Goal: Information Seeking & Learning: Learn about a topic

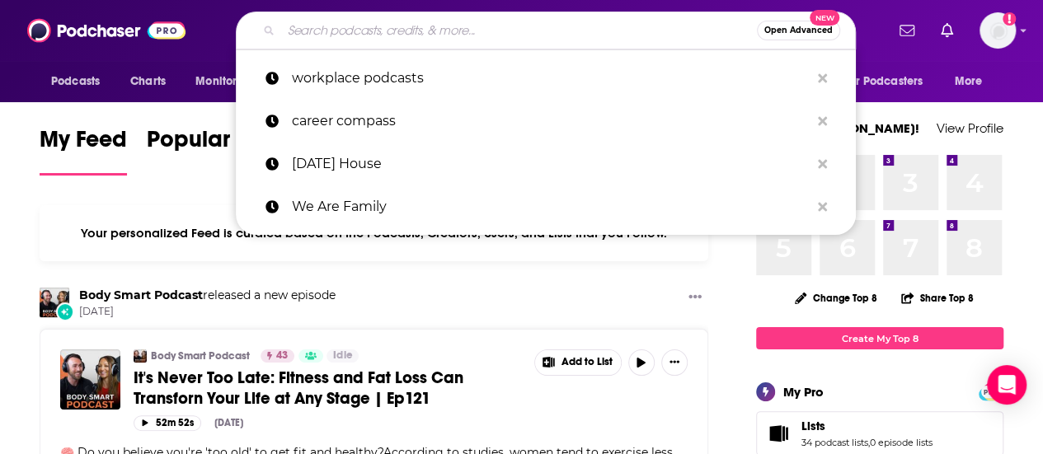
click at [442, 28] on input "Search podcasts, credits, & more..." at bounding box center [519, 30] width 476 height 26
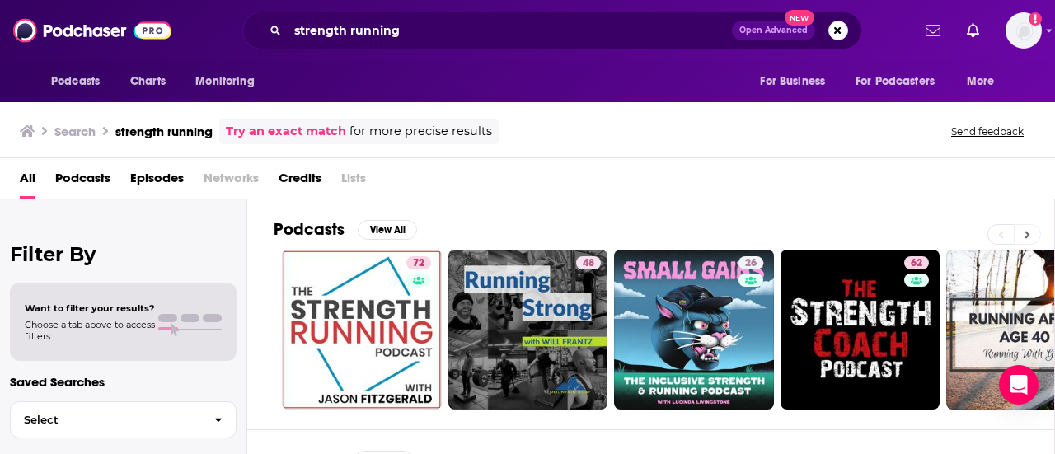
click at [1030, 234] on icon at bounding box center [1027, 235] width 6 height 12
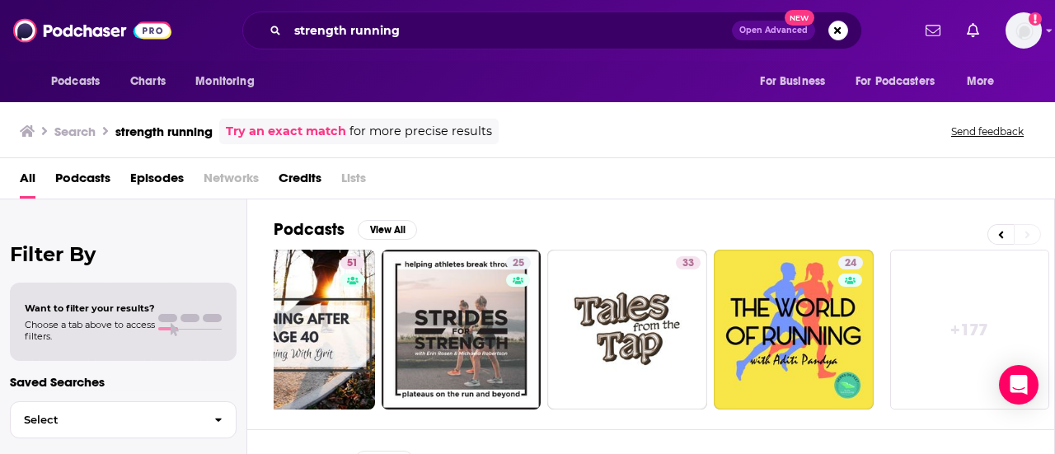
scroll to position [0, 732]
click at [1000, 229] on icon at bounding box center [1001, 235] width 6 height 12
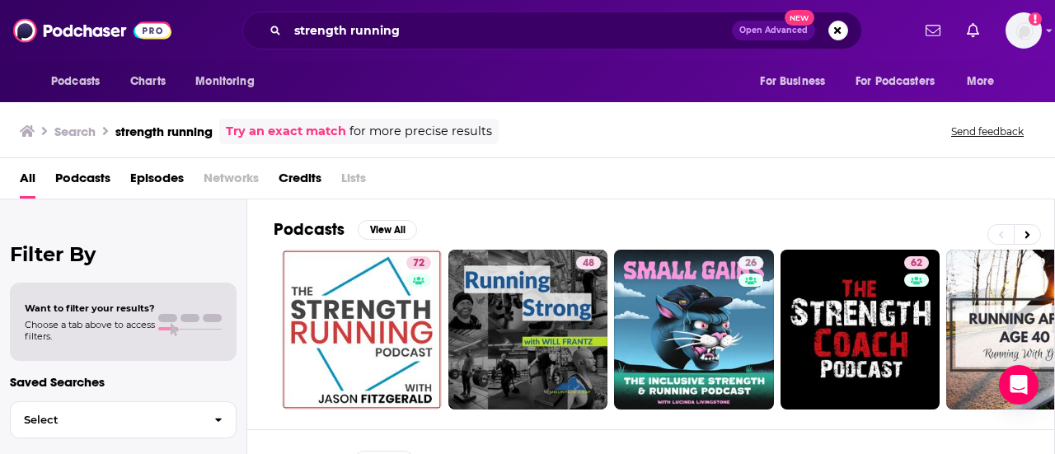
scroll to position [0, 0]
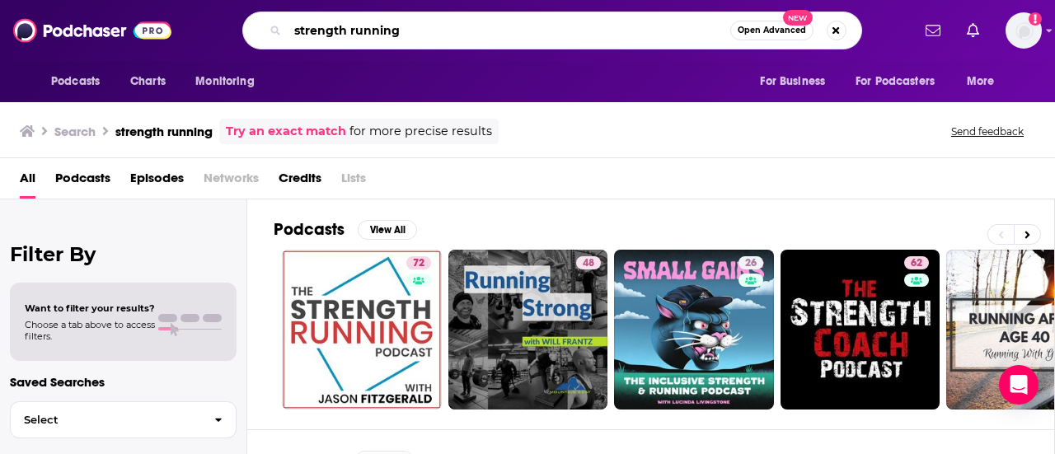
click at [526, 29] on input "strength running" at bounding box center [509, 30] width 443 height 26
type input "s"
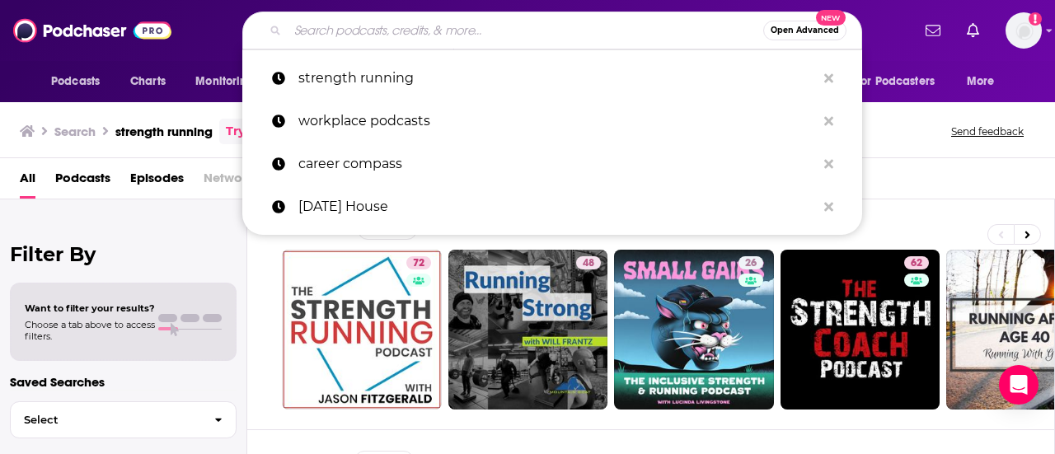
paste input "THIS OLD HOUSE RADIO HOUR"
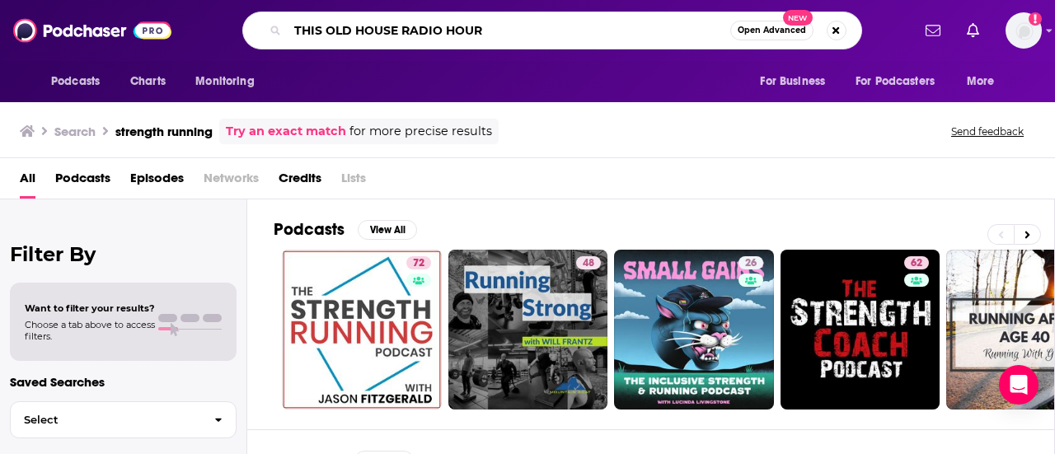
type input "THIS OLD HOUSE RADIO HOUR"
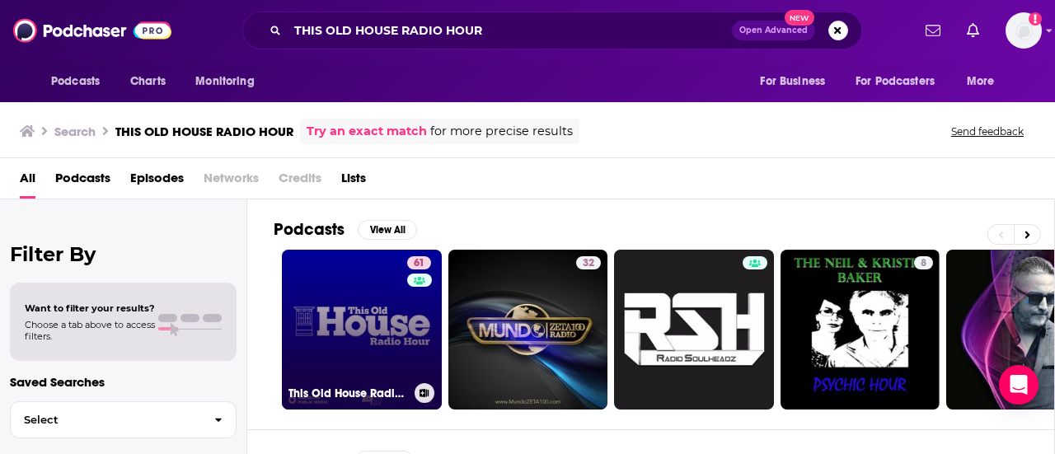
click at [375, 295] on link "61 This Old House Radio Hour" at bounding box center [362, 330] width 160 height 160
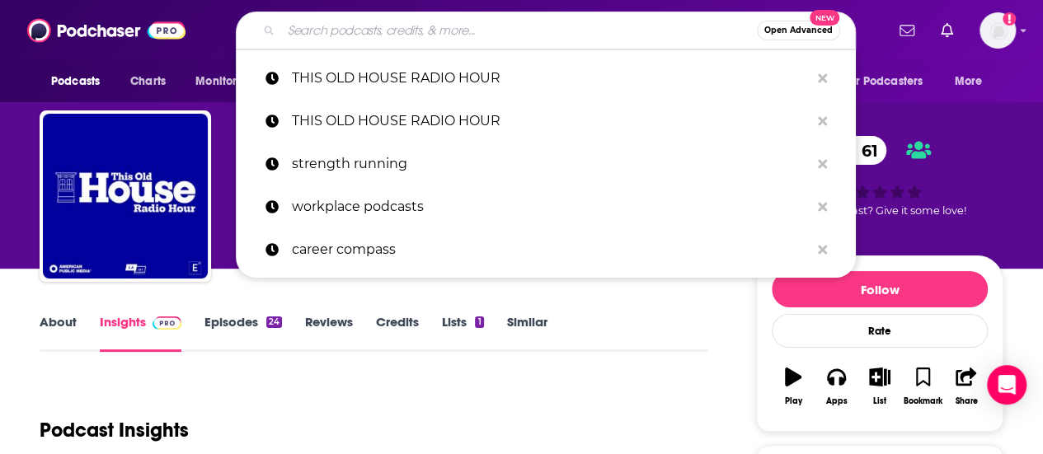
click at [432, 29] on input "Search podcasts, credits, & more..." at bounding box center [519, 30] width 476 height 26
paste input "Good Inside with Dr. Becky"
type input "Good Inside with Dr. Becky"
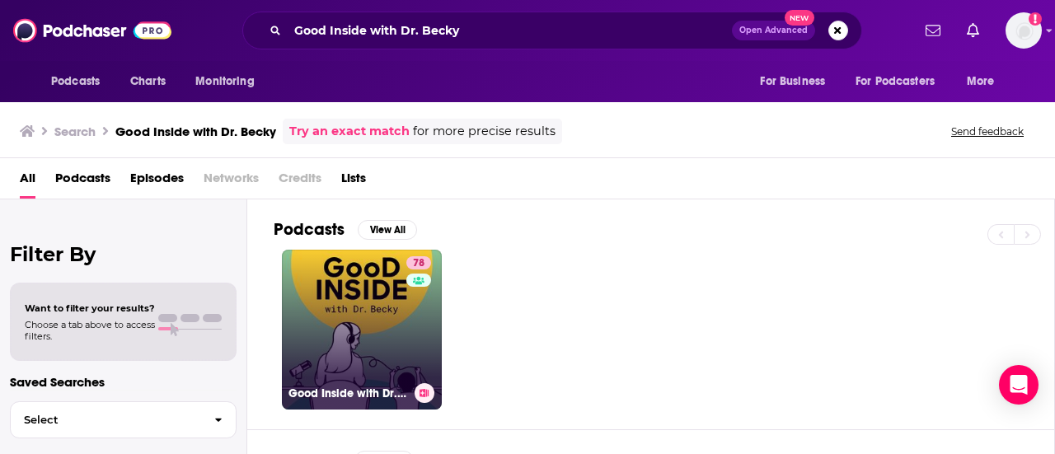
click at [348, 306] on link "78 Good Inside with Dr. Becky" at bounding box center [362, 330] width 160 height 160
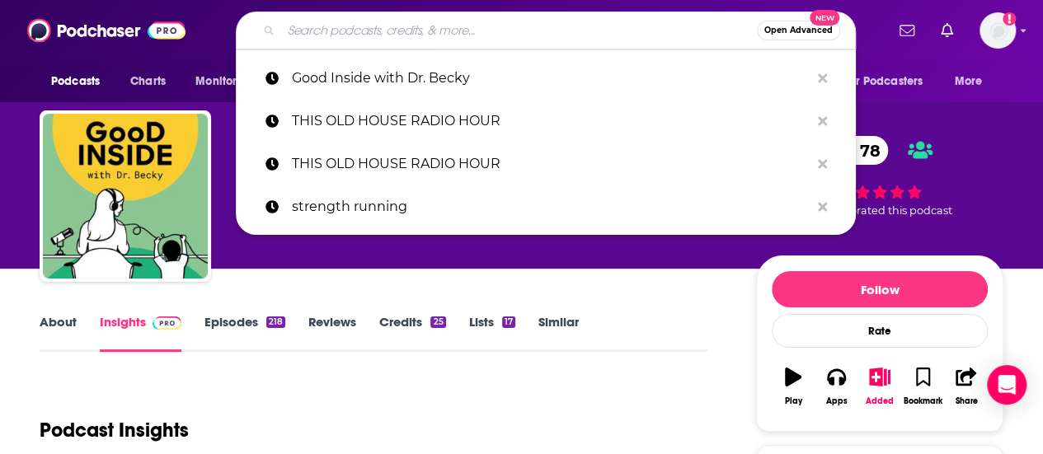
click at [533, 37] on input "Search podcasts, credits, & more..." at bounding box center [519, 30] width 476 height 26
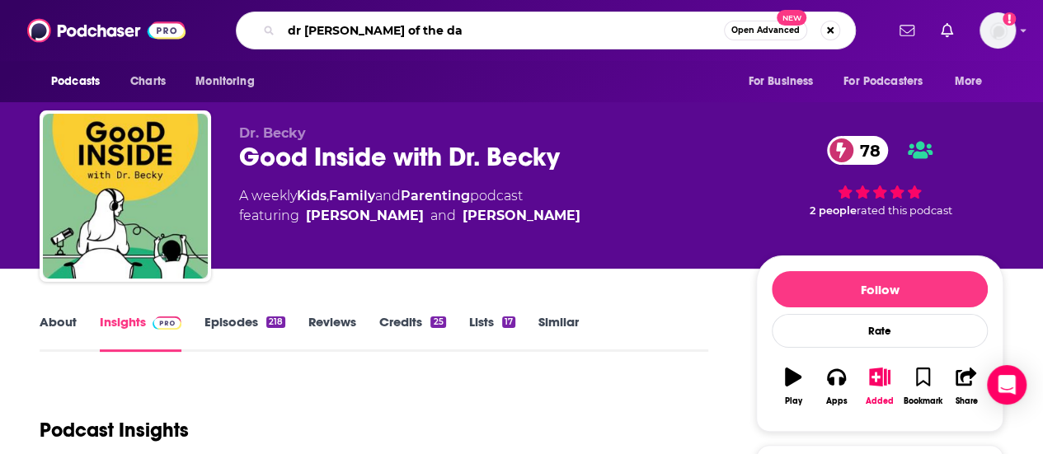
type input "dr [PERSON_NAME] of the day"
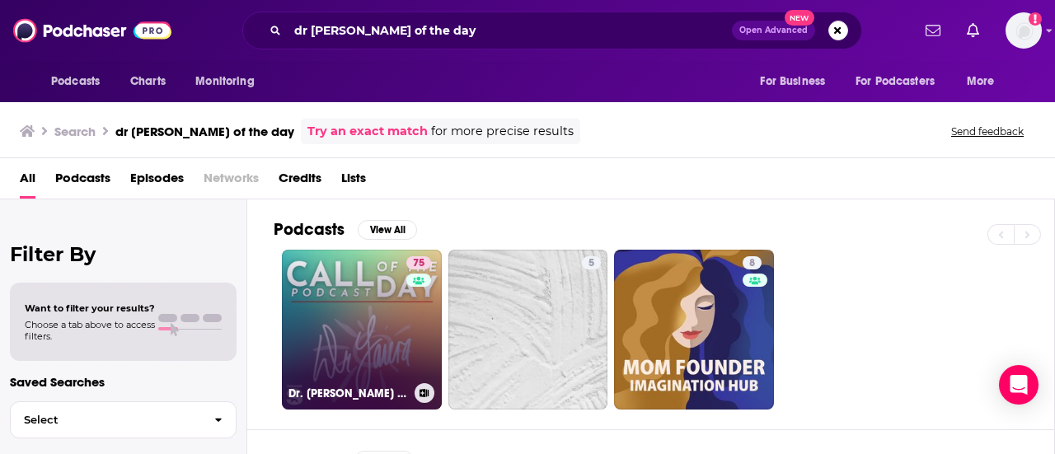
click at [322, 312] on link "75 Dr. Laura Call of the Day" at bounding box center [362, 330] width 160 height 160
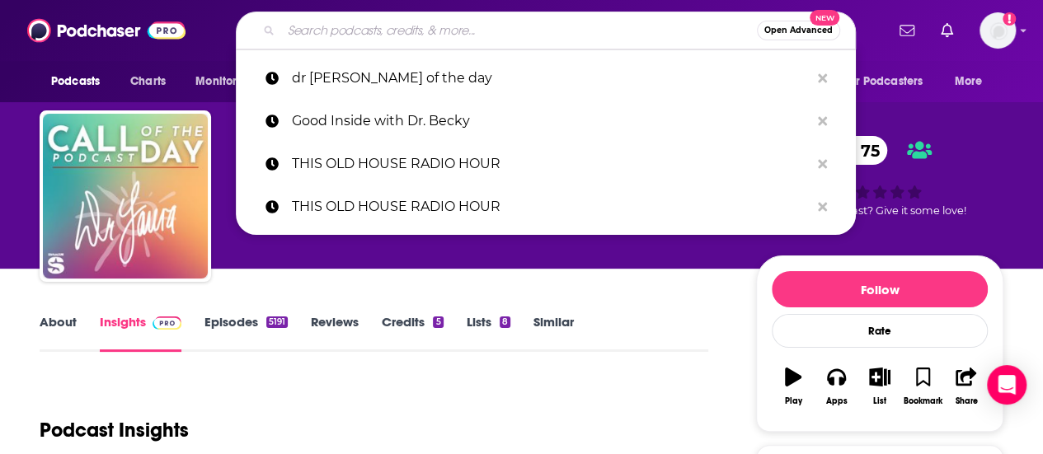
click at [565, 26] on input "Search podcasts, credits, & more..." at bounding box center [519, 30] width 476 height 26
paste input "Raising Good Humans"
type input "Raising Good Humans"
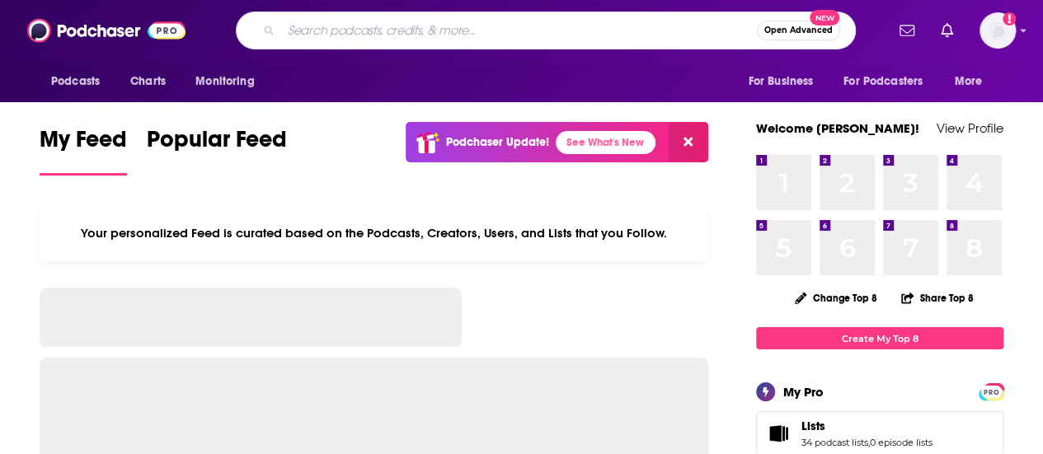
click at [518, 29] on input "Search podcasts, credits, & more..." at bounding box center [519, 30] width 476 height 26
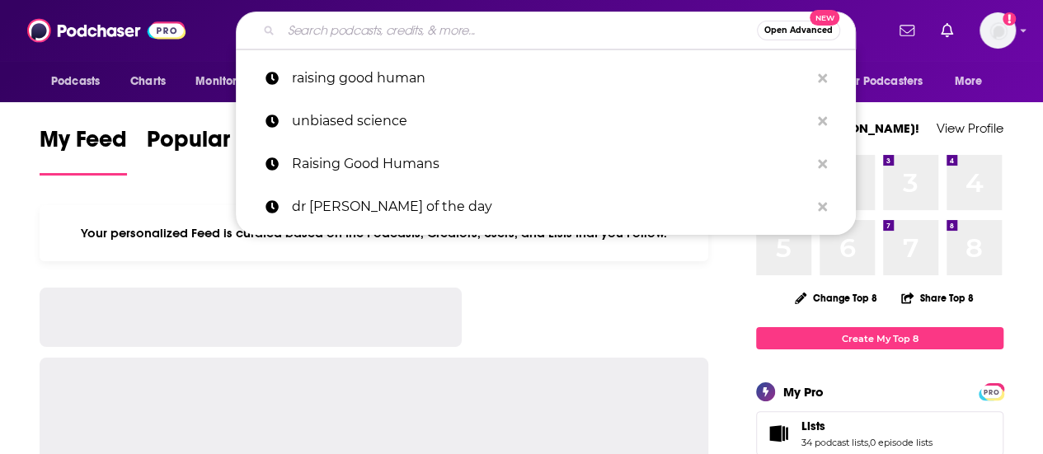
paste input "Laugh Lines with [PERSON_NAME] & [PERSON_NAME]"
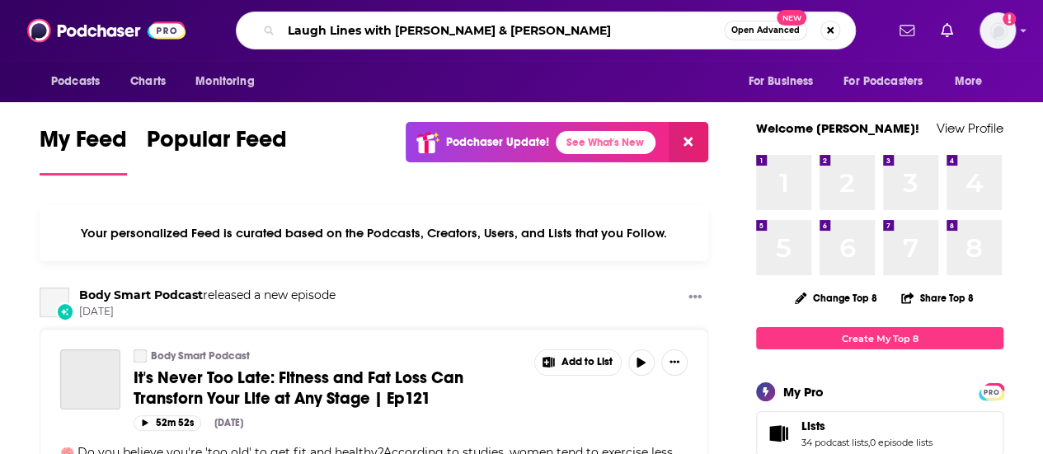
type input "Laugh Lines with [PERSON_NAME] & [PERSON_NAME]"
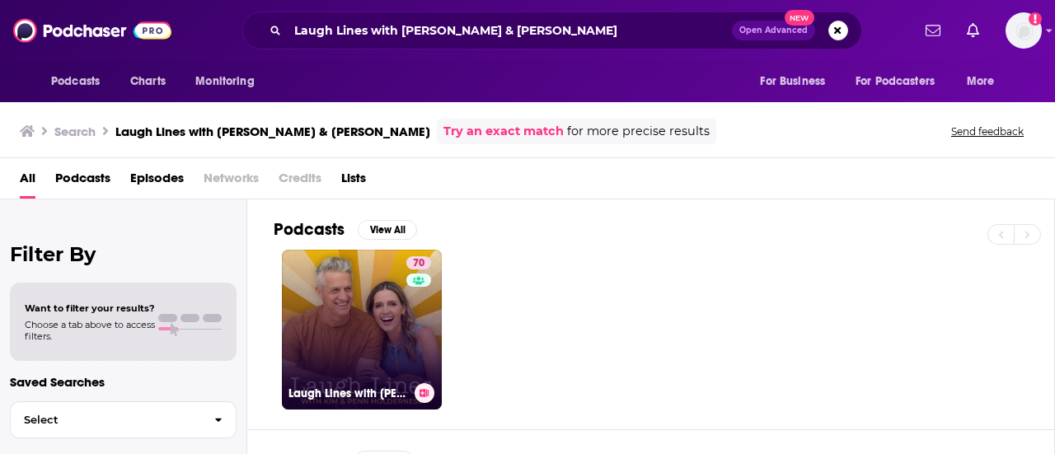
click at [379, 317] on link "70 Laugh Lines with [PERSON_NAME] & [PERSON_NAME]" at bounding box center [362, 330] width 160 height 160
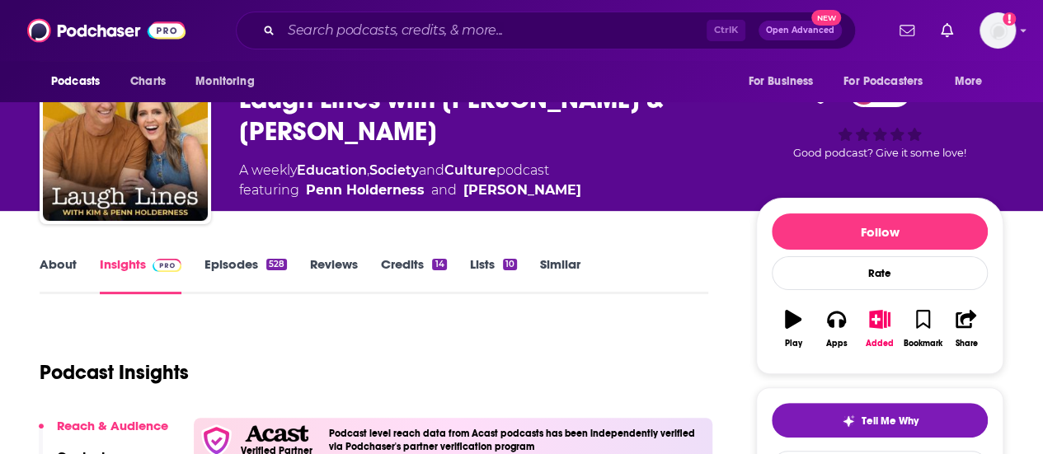
scroll to position [71, 0]
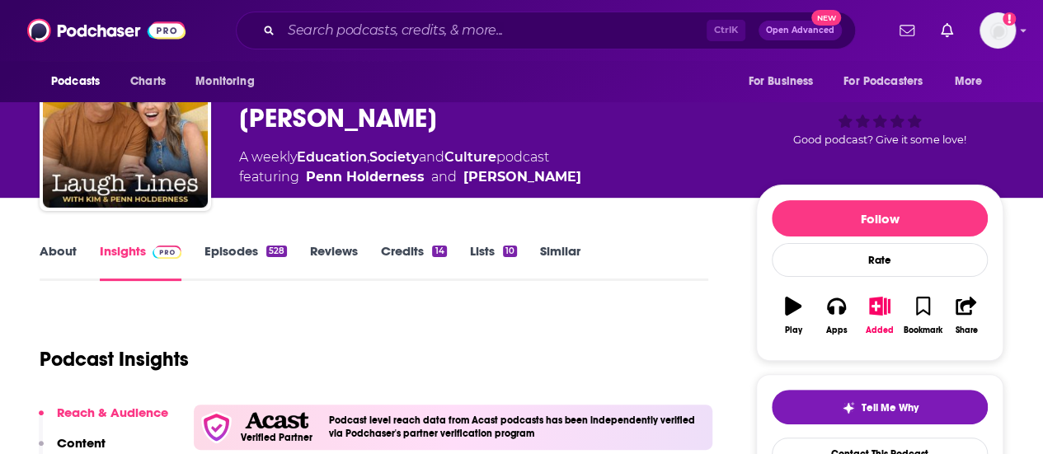
click at [56, 243] on link "About" at bounding box center [58, 262] width 37 height 38
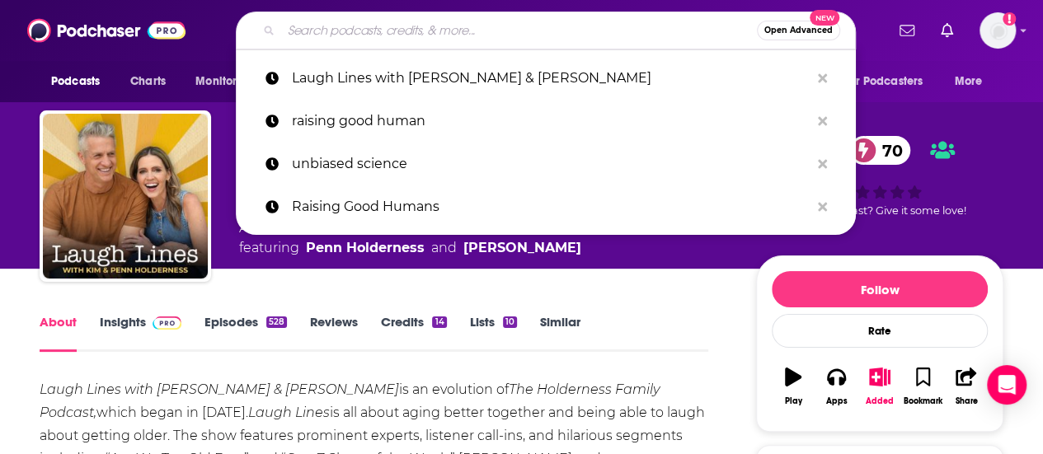
click at [587, 26] on input "Search podcasts, credits, & more..." at bounding box center [519, 30] width 476 height 26
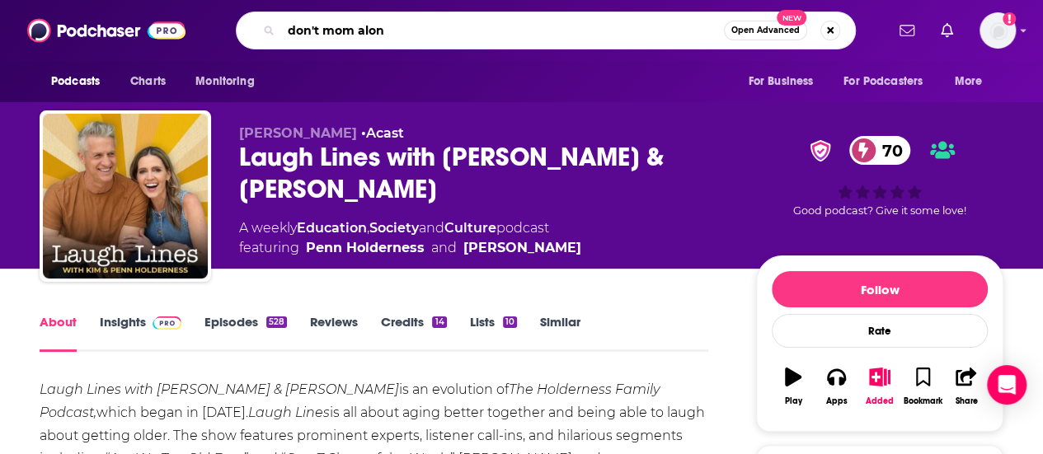
type input "don't mom alone"
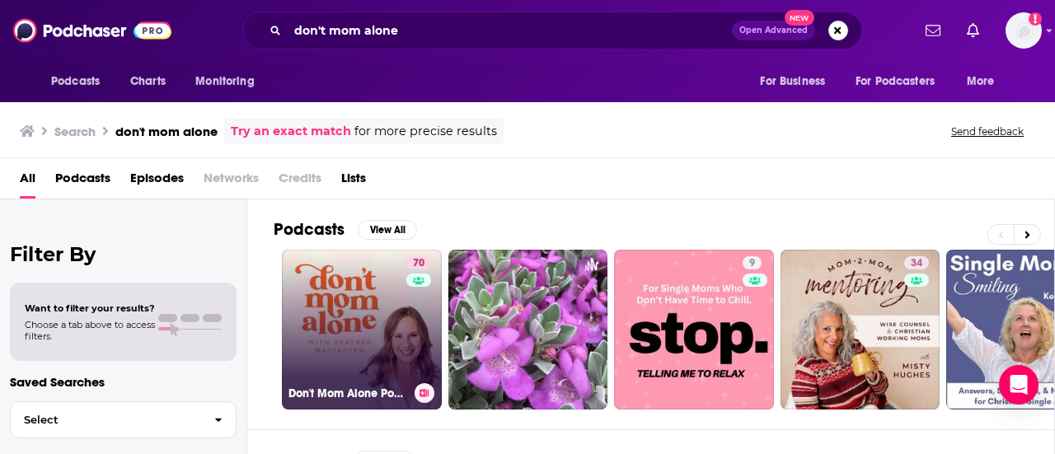
click at [358, 308] on link "70 Don't Mom Alone Podcast" at bounding box center [362, 330] width 160 height 160
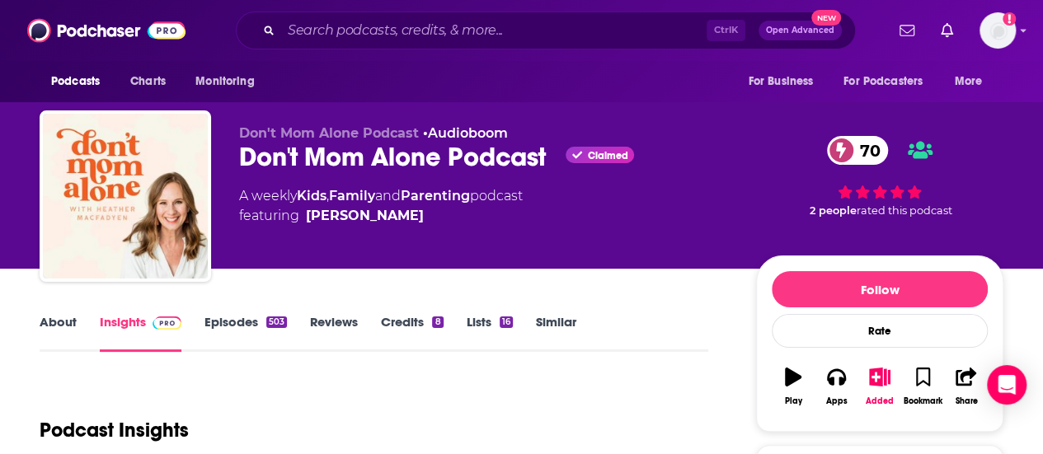
click at [64, 319] on link "About" at bounding box center [58, 333] width 37 height 38
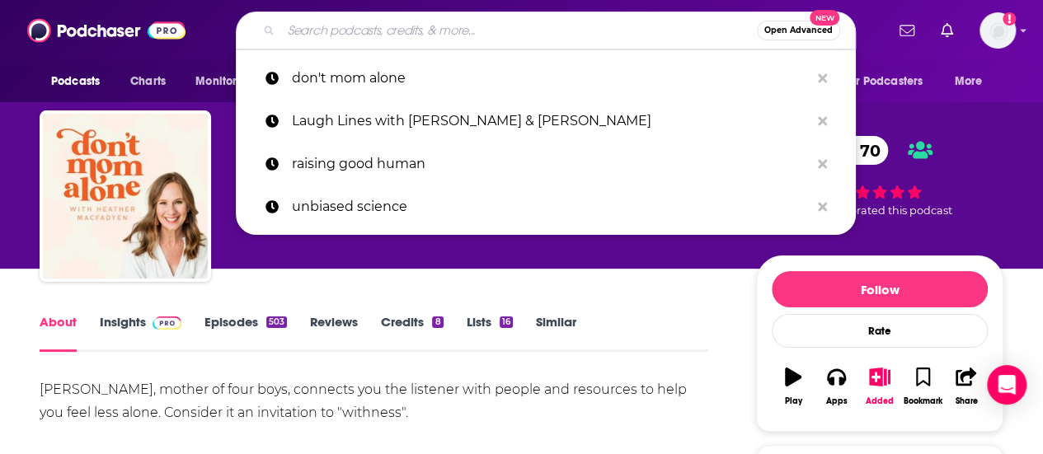
click at [537, 26] on input "Search podcasts, credits, & more..." at bounding box center [519, 30] width 476 height 26
paste input "The Longest Shortest Time"
type input "The Longest Shortest Time"
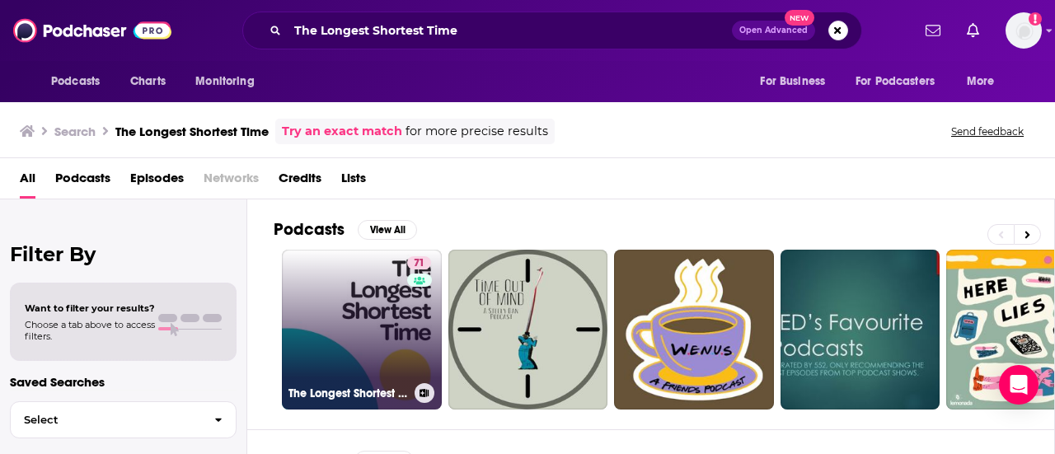
click at [340, 284] on link "71 The Longest Shortest Time" at bounding box center [362, 330] width 160 height 160
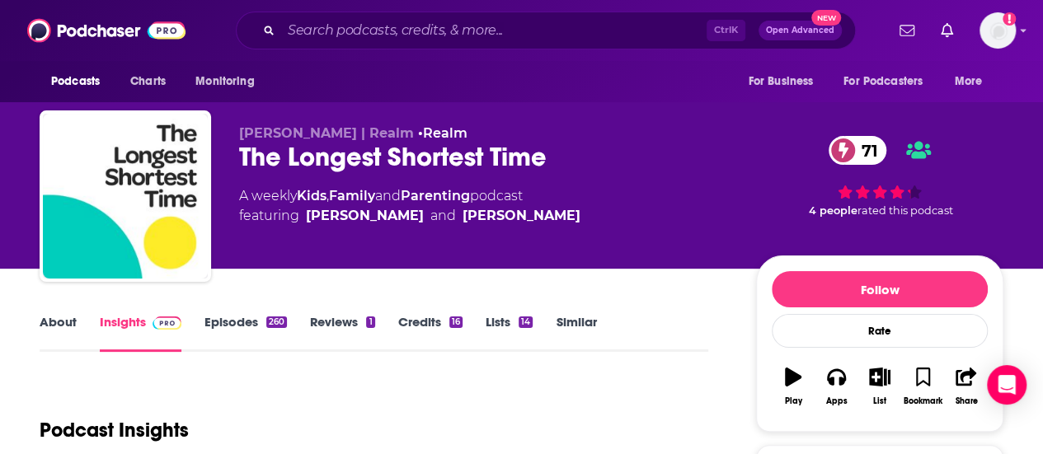
click at [54, 326] on link "About" at bounding box center [58, 333] width 37 height 38
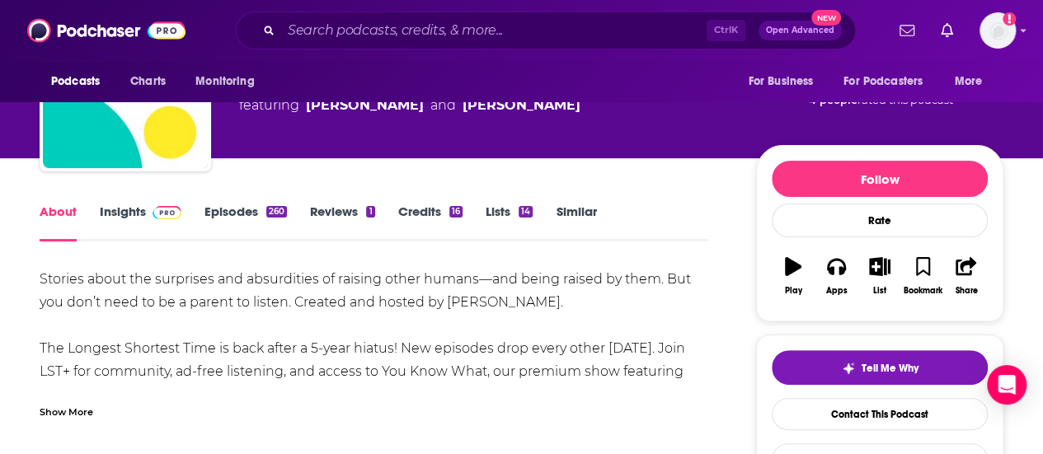
scroll to position [87, 0]
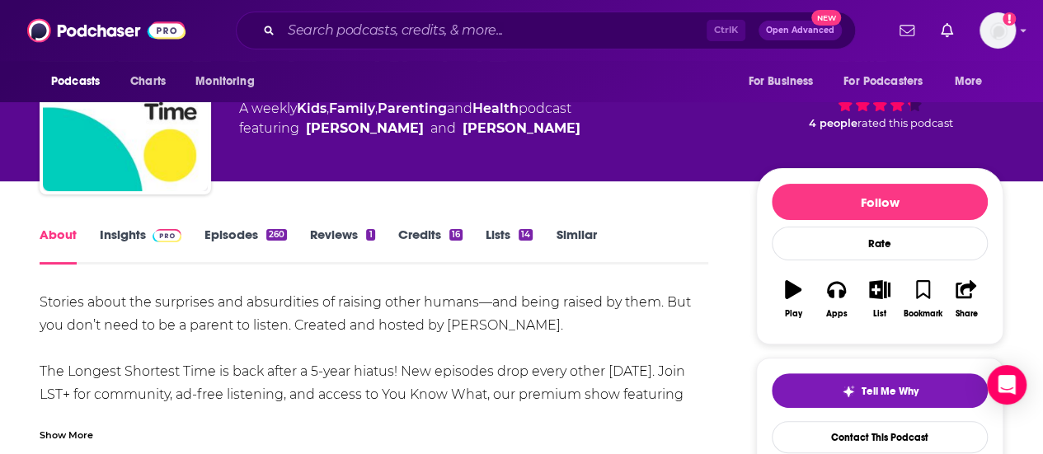
click at [124, 235] on link "Insights" at bounding box center [141, 246] width 82 height 38
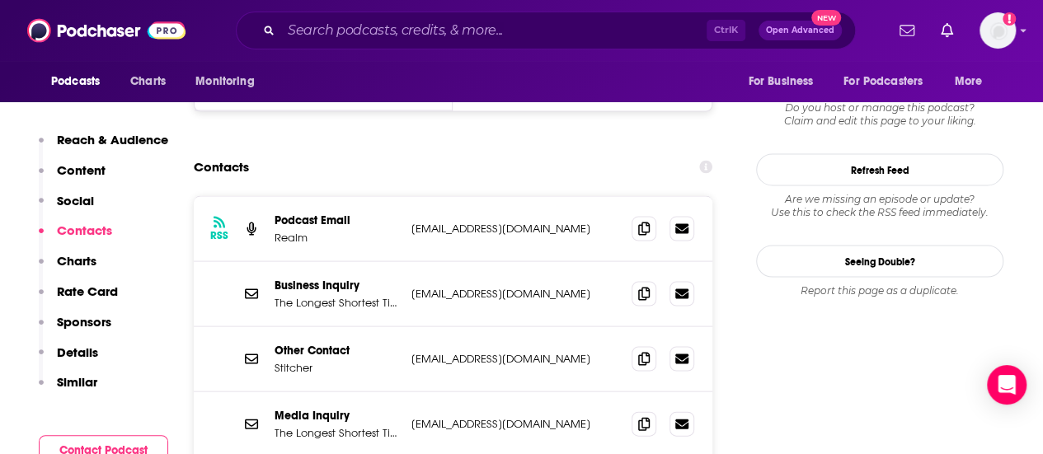
scroll to position [1596, 0]
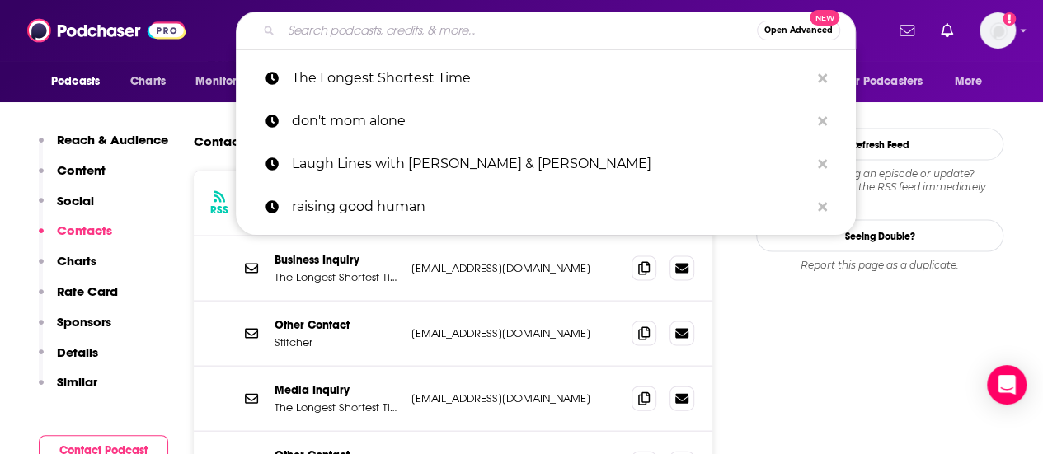
click at [504, 30] on input "Search podcasts, credits, & more..." at bounding box center [519, 30] width 476 height 26
paste input "[MEDICAL_DATA] & Cool Topics"
type input "[MEDICAL_DATA] & Cool Topics"
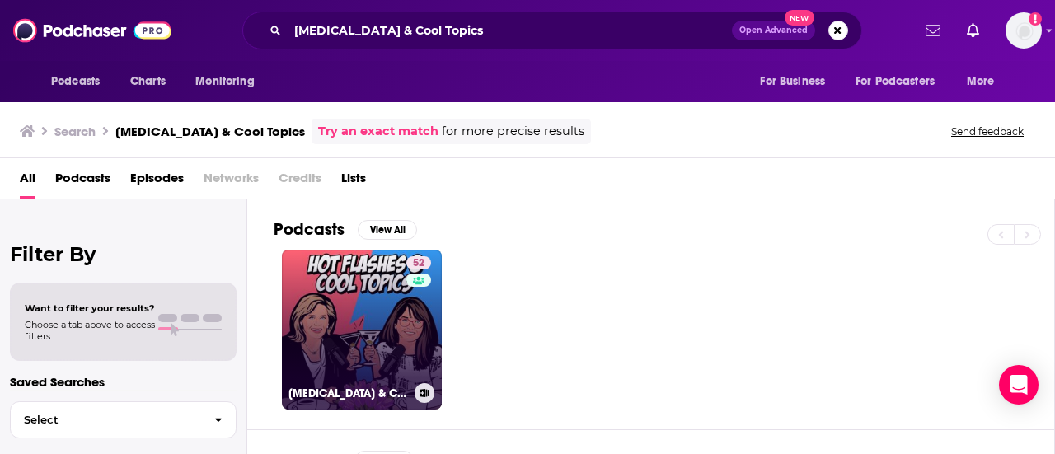
click at [376, 316] on link "52 [MEDICAL_DATA] & COOL TOPICS" at bounding box center [362, 330] width 160 height 160
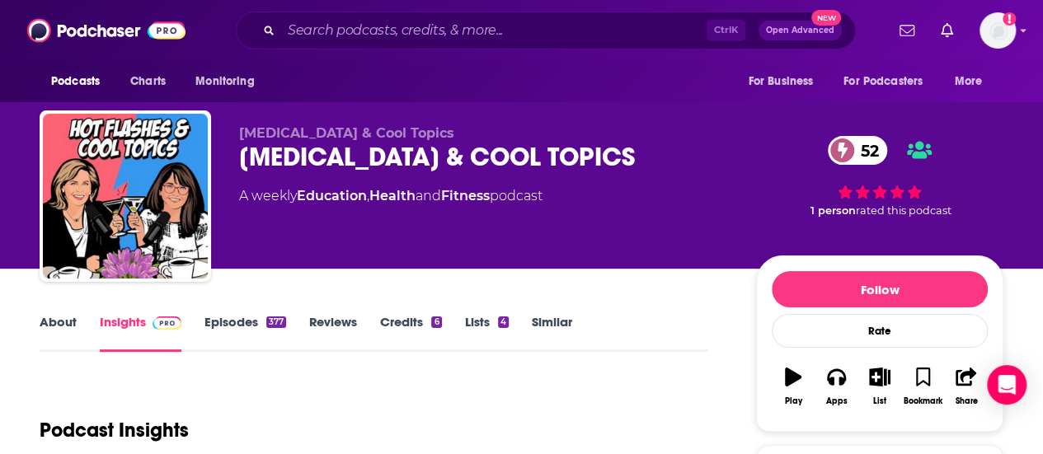
click at [59, 316] on link "About" at bounding box center [58, 333] width 37 height 38
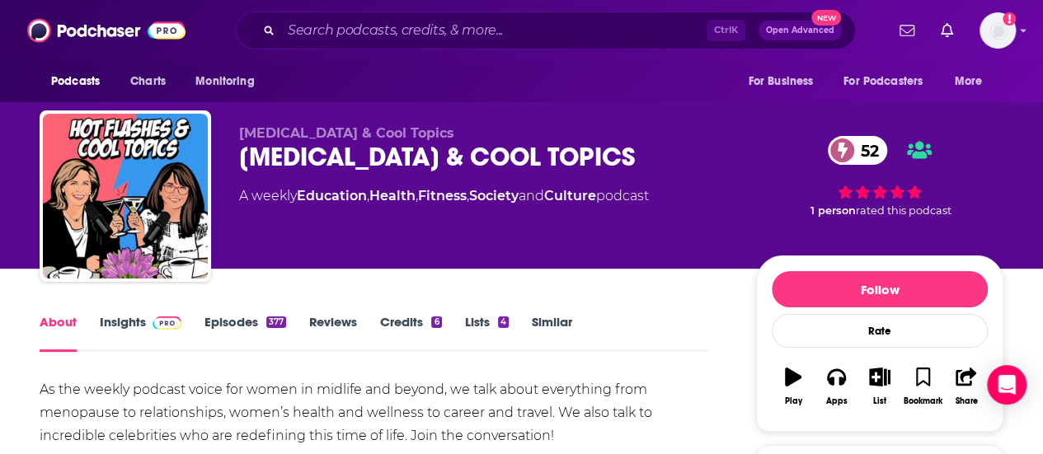
click at [131, 320] on link "Insights" at bounding box center [141, 333] width 82 height 38
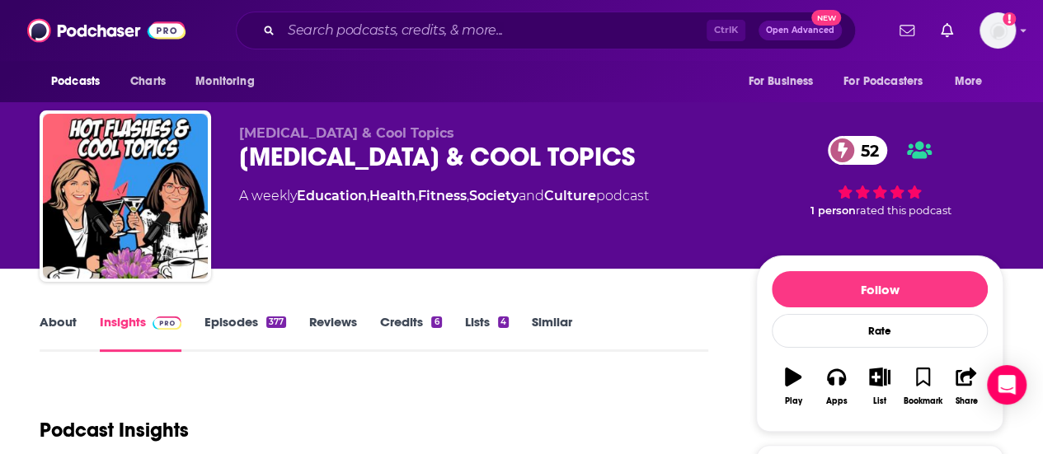
click at [68, 316] on link "About" at bounding box center [58, 333] width 37 height 38
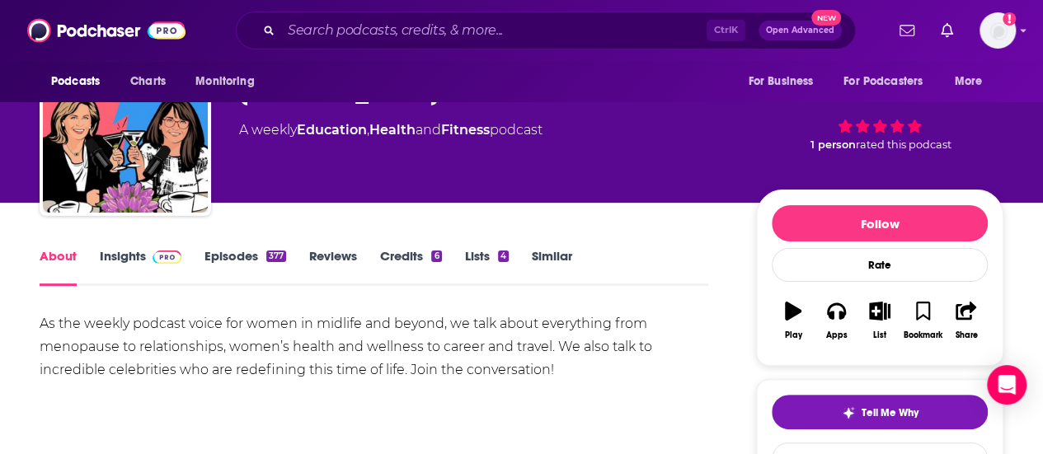
scroll to position [26, 0]
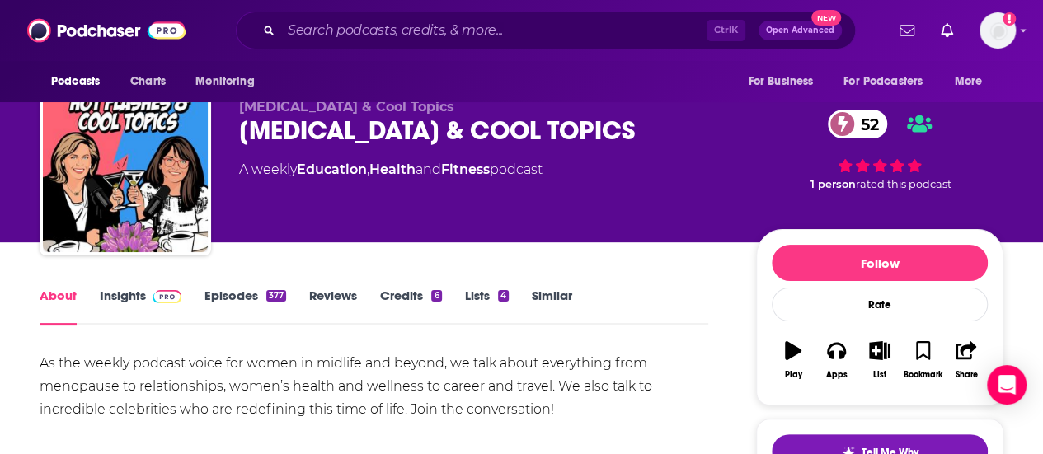
click at [130, 293] on link "Insights" at bounding box center [141, 307] width 82 height 38
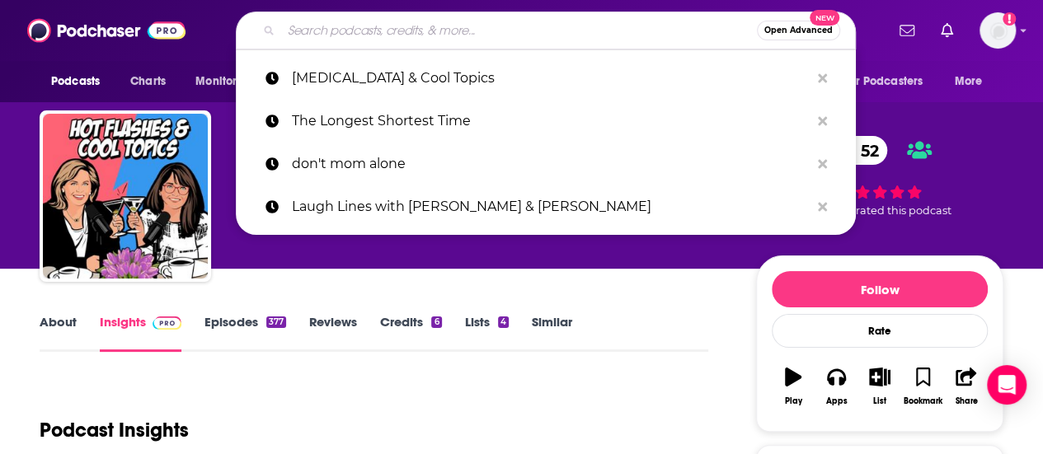
click at [565, 35] on input "Search podcasts, credits, & more..." at bounding box center [519, 30] width 476 height 26
paste input "For the Love Podcast"
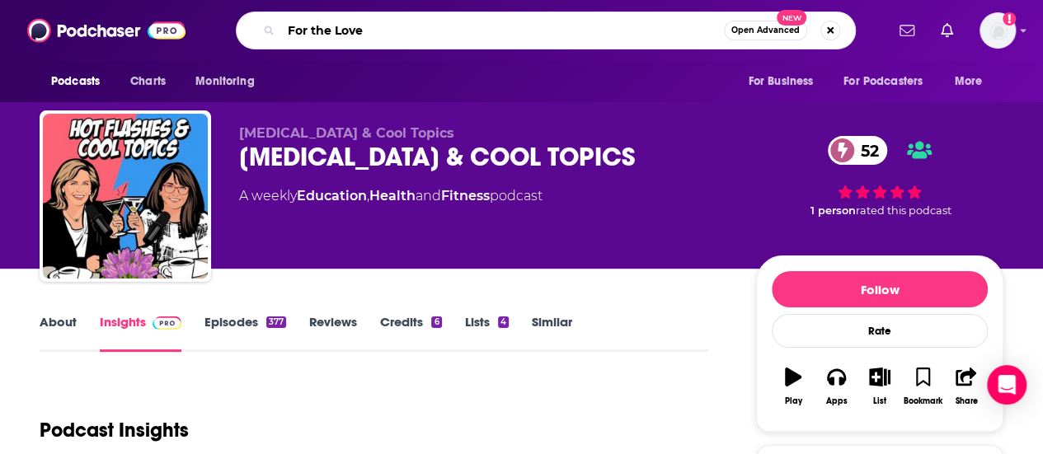
type input "For the Love"
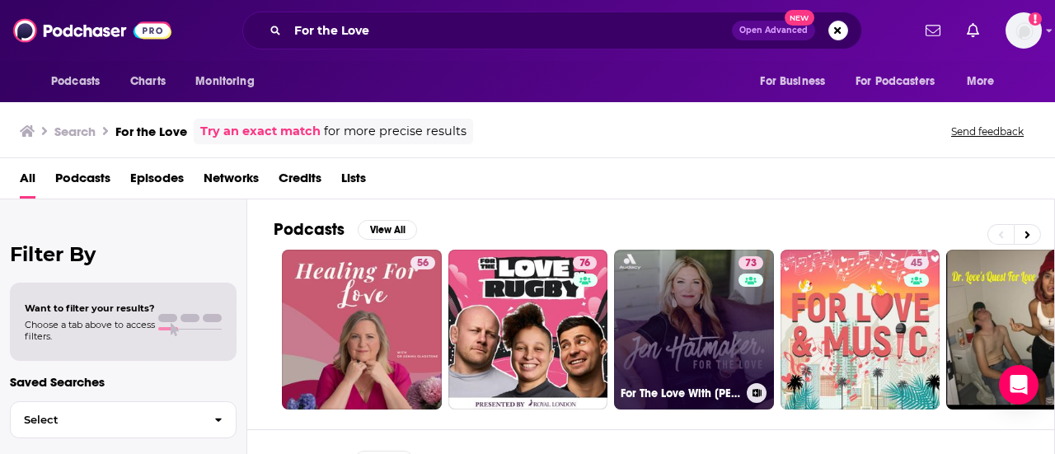
click at [659, 316] on link "73 For The Love With [PERSON_NAME] Podcast" at bounding box center [694, 330] width 160 height 160
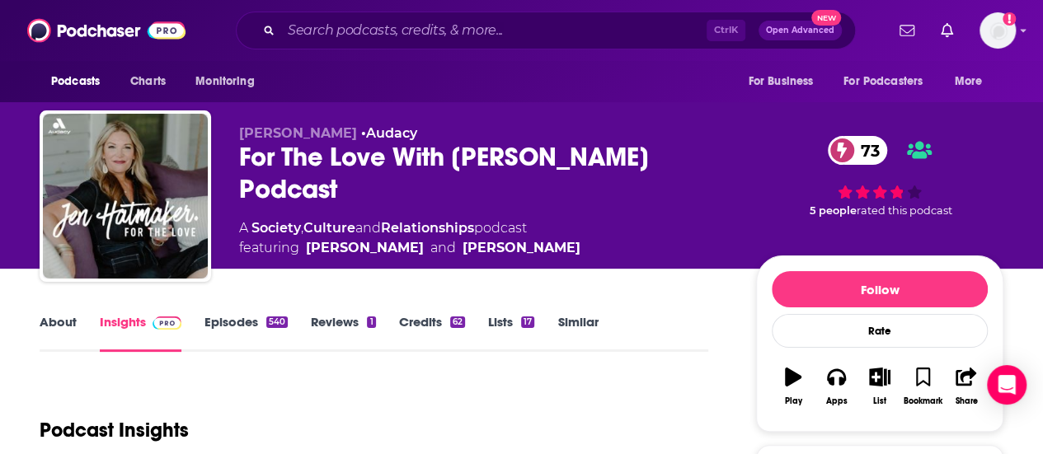
click at [58, 322] on link "About" at bounding box center [58, 333] width 37 height 38
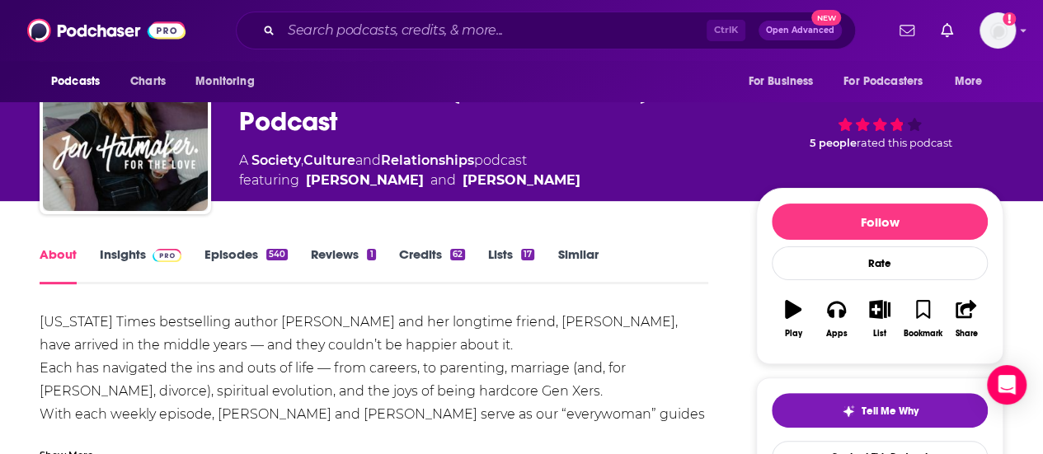
scroll to position [59, 0]
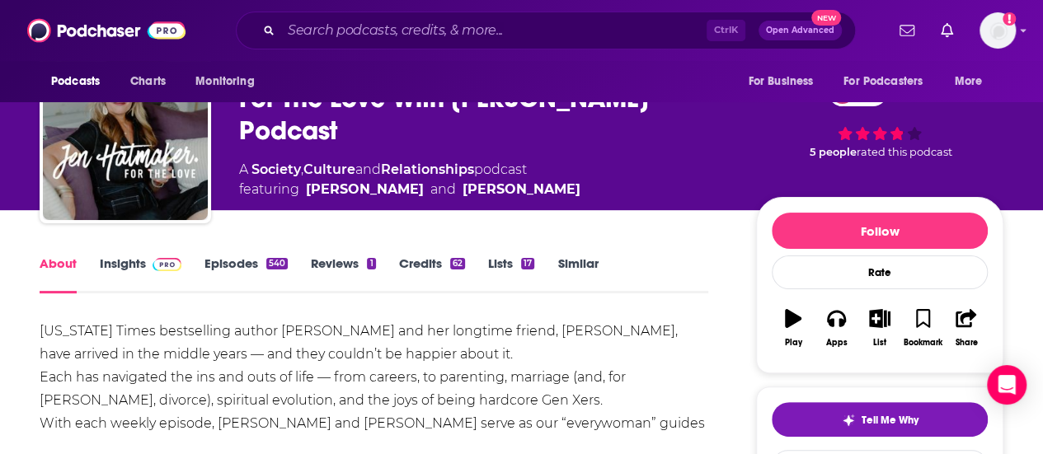
click at [125, 260] on link "Insights" at bounding box center [141, 274] width 82 height 38
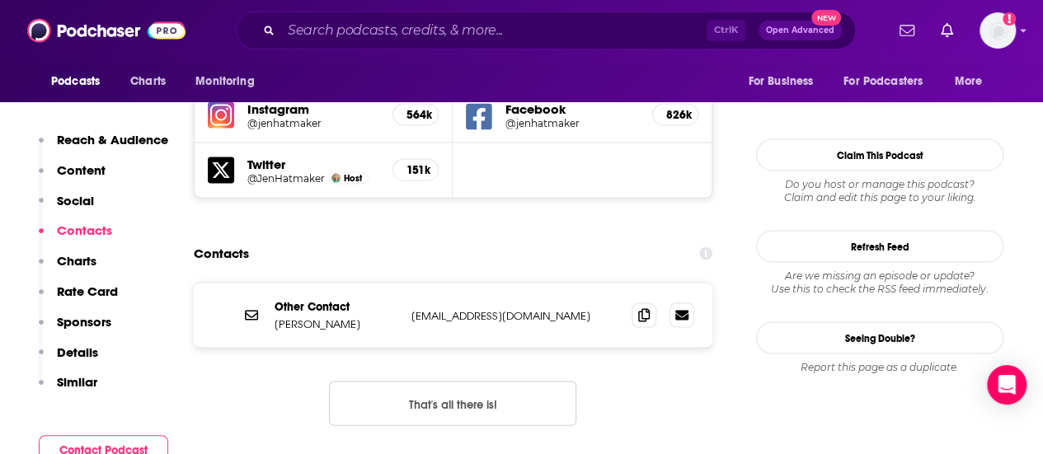
scroll to position [1556, 0]
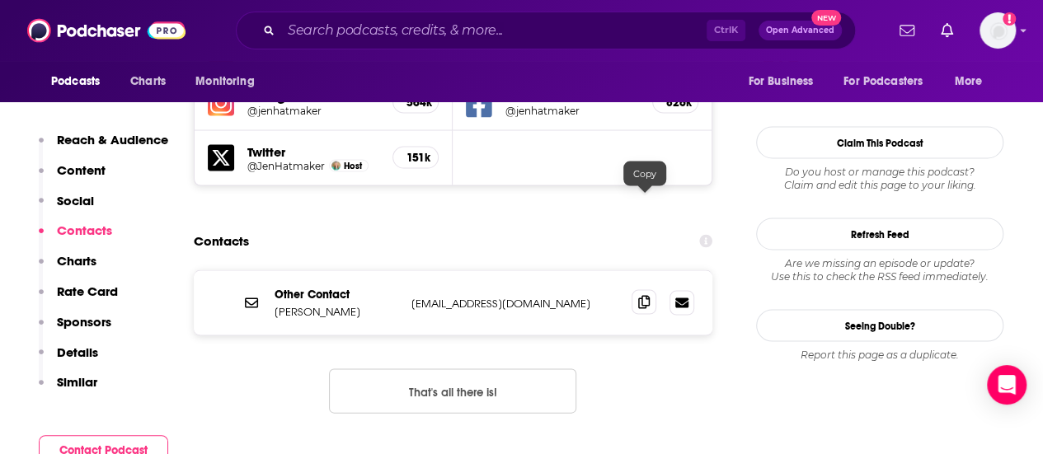
click at [645, 295] on icon at bounding box center [644, 301] width 12 height 13
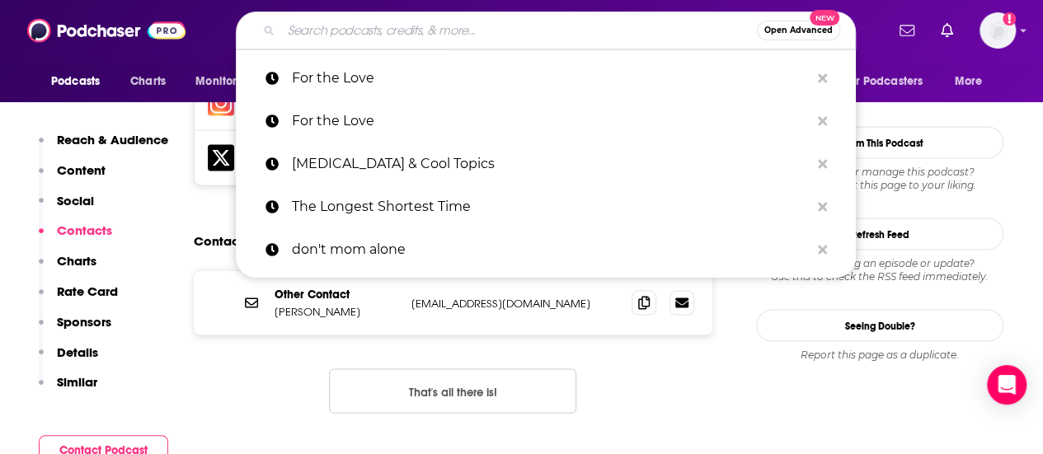
click at [480, 38] on input "Search podcasts, credits, & more..." at bounding box center [519, 30] width 476 height 26
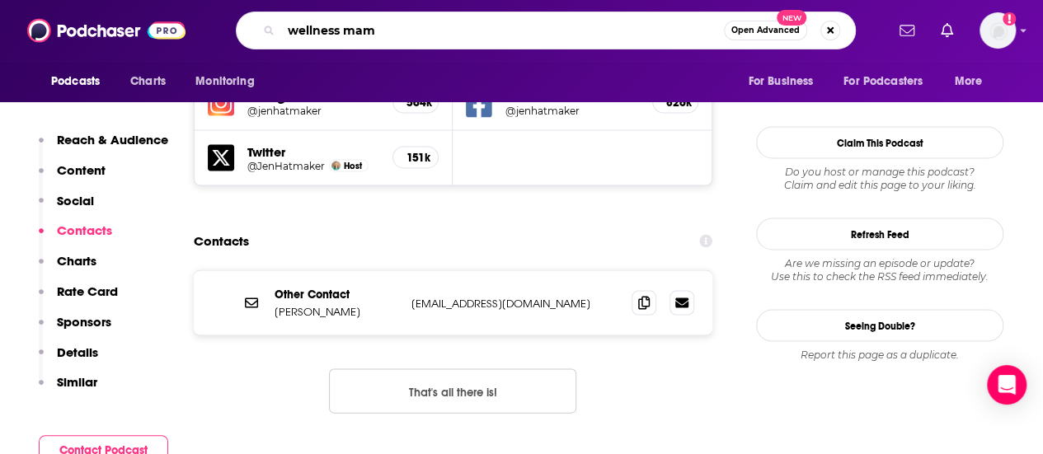
type input "wellness mama"
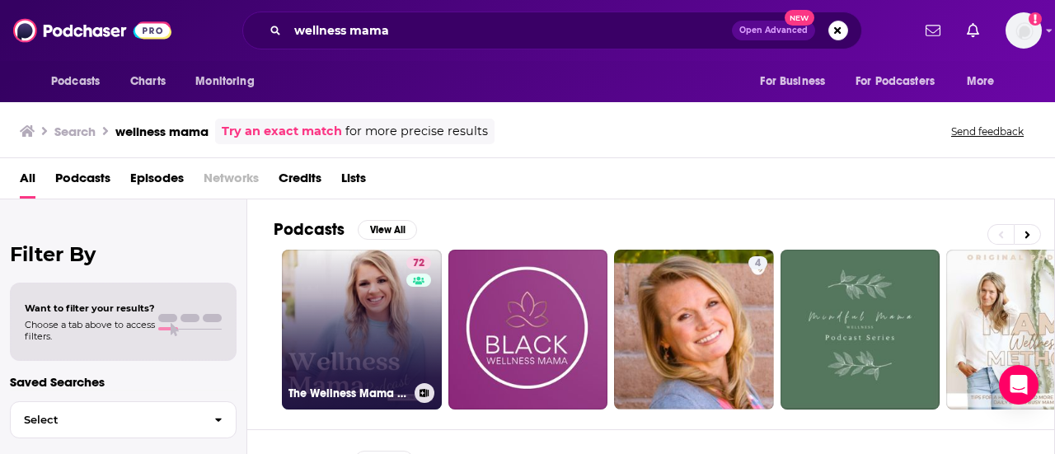
click at [348, 296] on link "72 The Wellness Mama Podcast" at bounding box center [362, 330] width 160 height 160
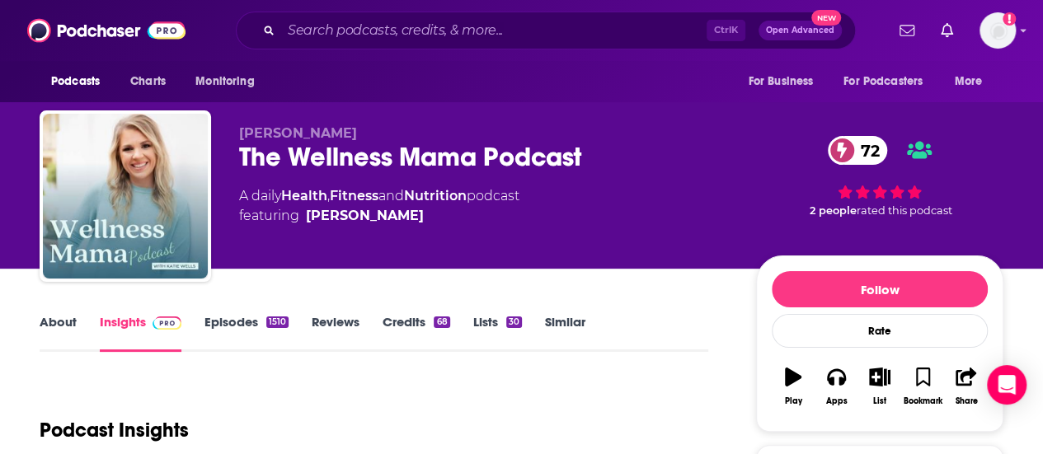
click at [51, 323] on link "About" at bounding box center [58, 333] width 37 height 38
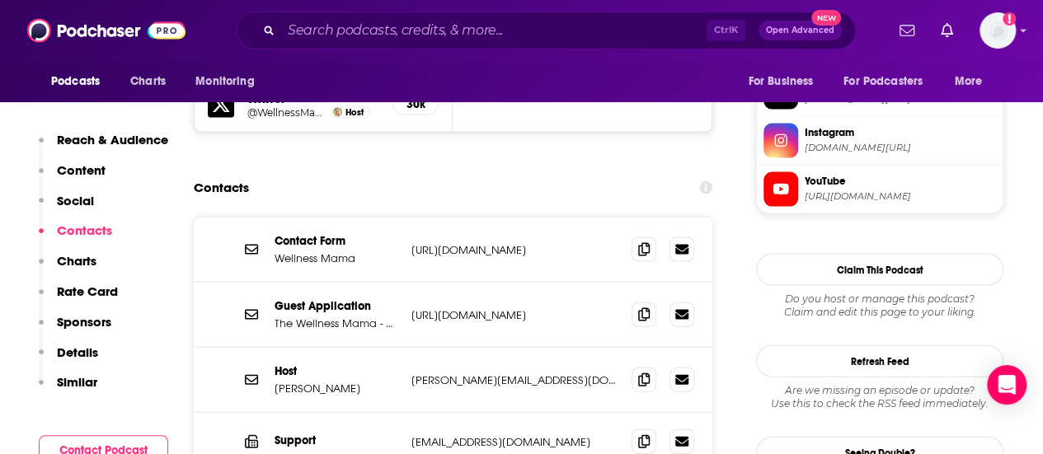
scroll to position [1640, 0]
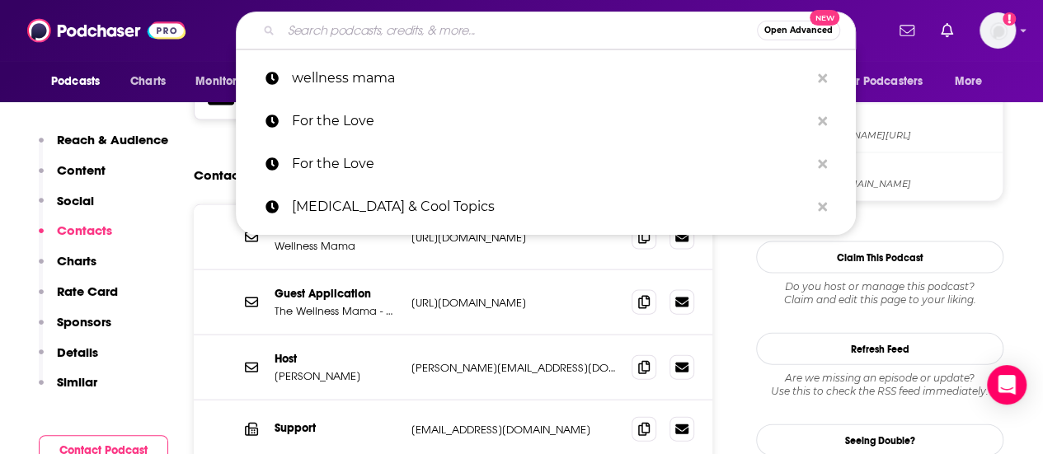
click at [522, 37] on input "Search podcasts, credits, & more..." at bounding box center [519, 30] width 476 height 26
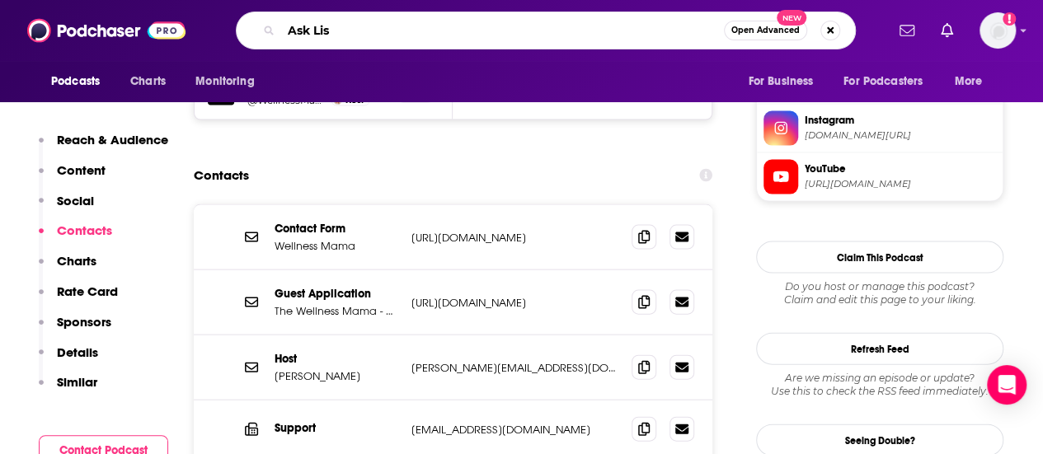
type input "Ask [PERSON_NAME]"
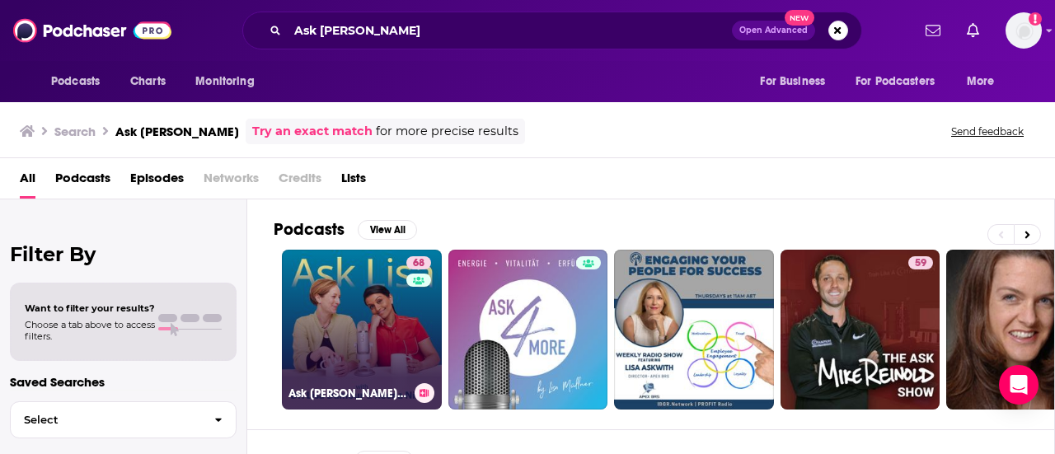
click at [351, 303] on link "68 Ask [PERSON_NAME]: The Psychology of Raising Tweens & Teens" at bounding box center [362, 330] width 160 height 160
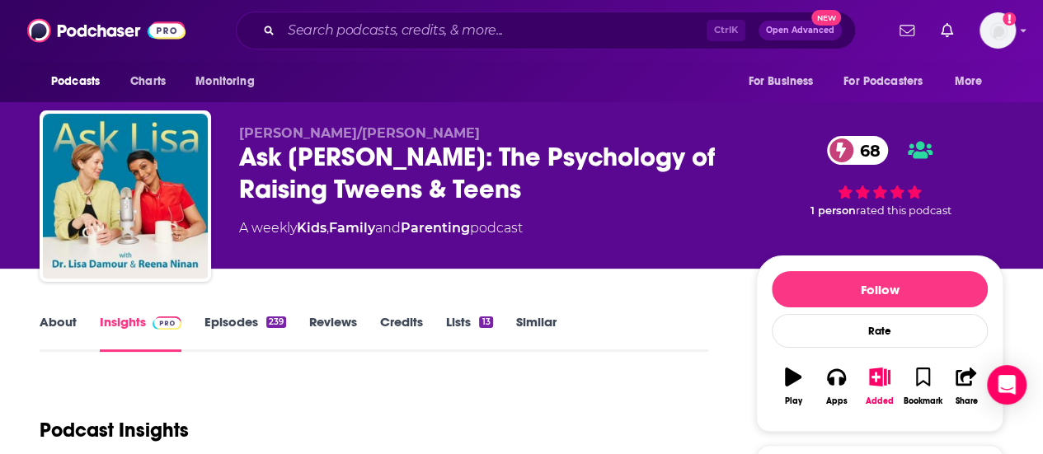
click at [60, 320] on link "About" at bounding box center [58, 333] width 37 height 38
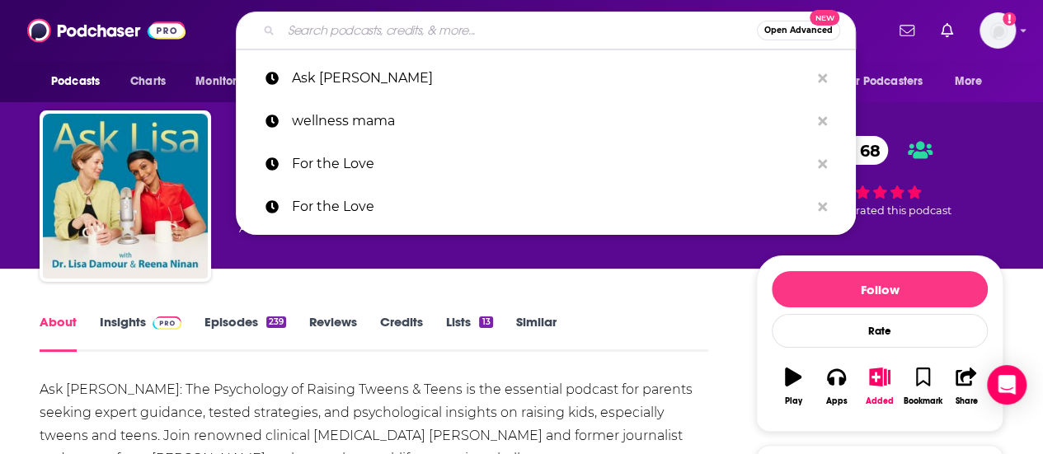
click at [451, 26] on input "Search podcasts, credits, & more..." at bounding box center [519, 30] width 476 height 26
paste input "Coffee Convos with [PERSON_NAME] and [PERSON_NAME]"
type input "Coffee Convos with [PERSON_NAME] and [PERSON_NAME]"
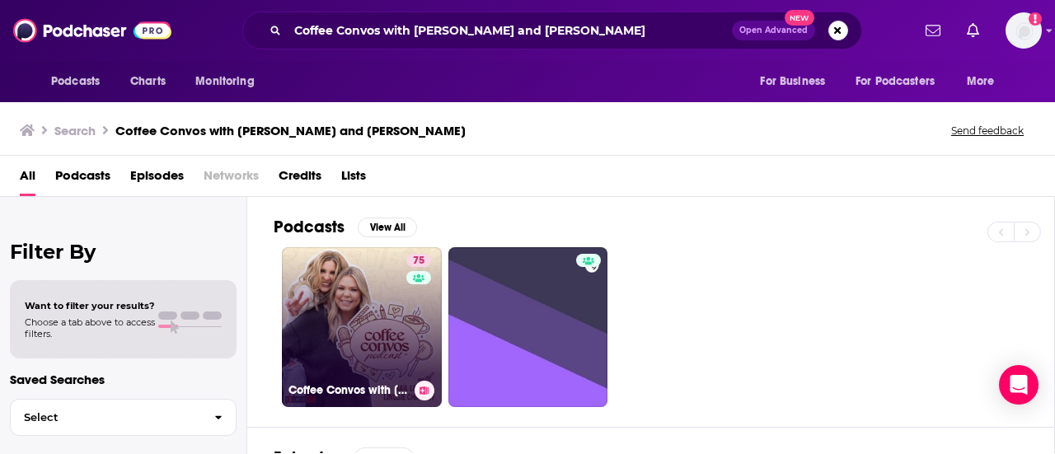
click at [345, 287] on link "75 Coffee Convos with [PERSON_NAME] and [PERSON_NAME]" at bounding box center [362, 327] width 160 height 160
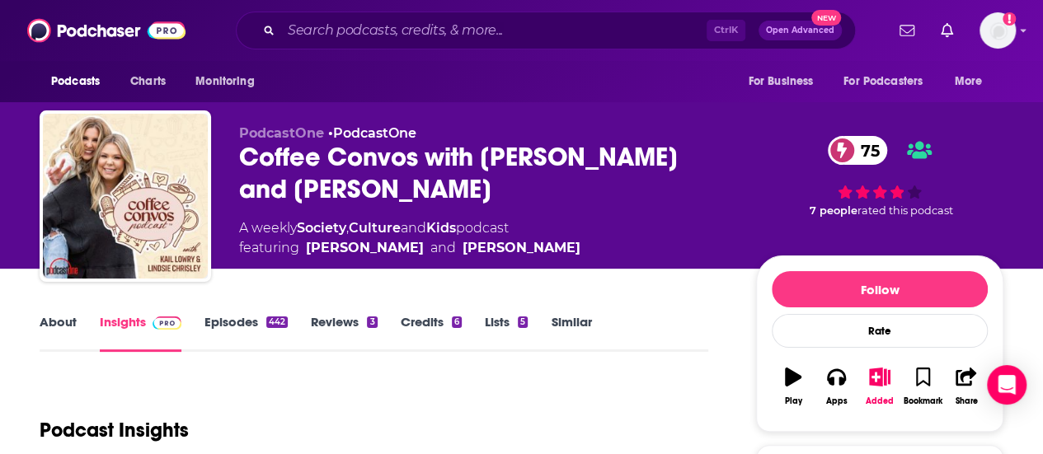
click at [51, 316] on link "About" at bounding box center [58, 333] width 37 height 38
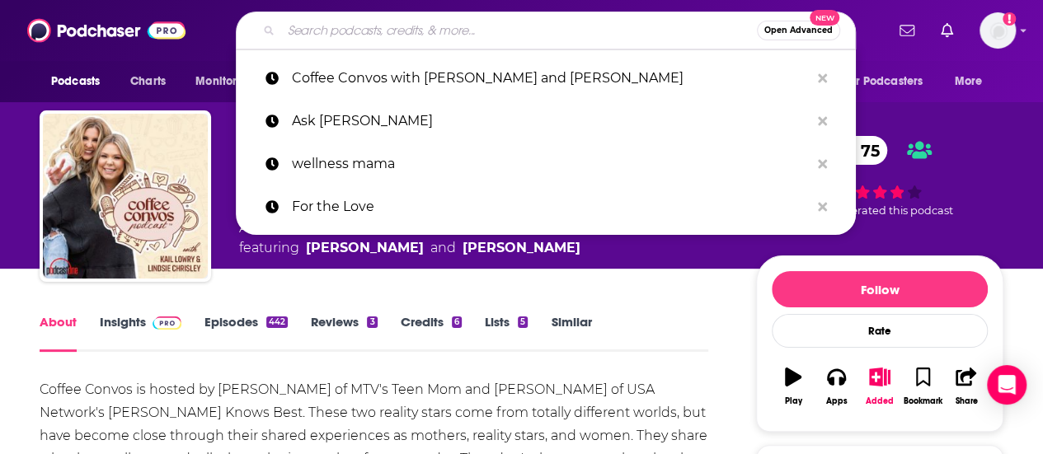
click at [485, 30] on input "Search podcasts, credits, & more..." at bounding box center [519, 30] width 476 height 26
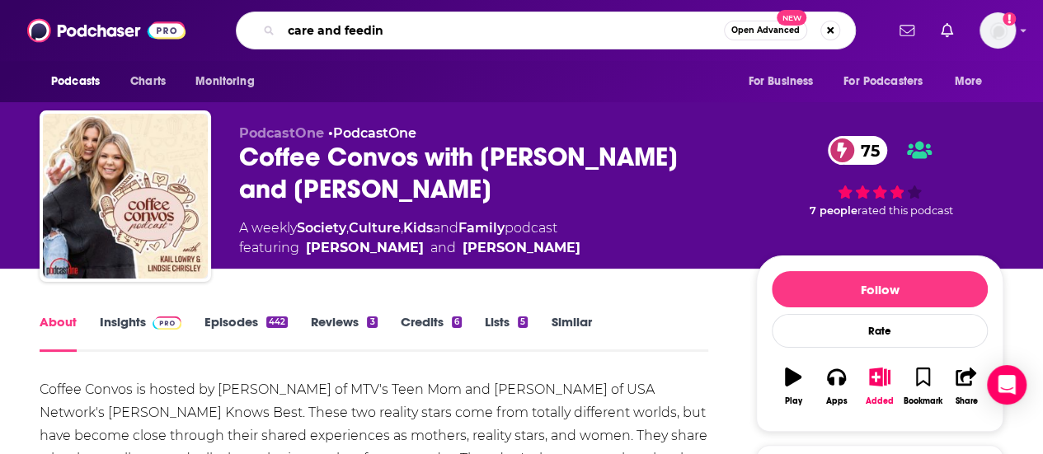
type input "care and feeding"
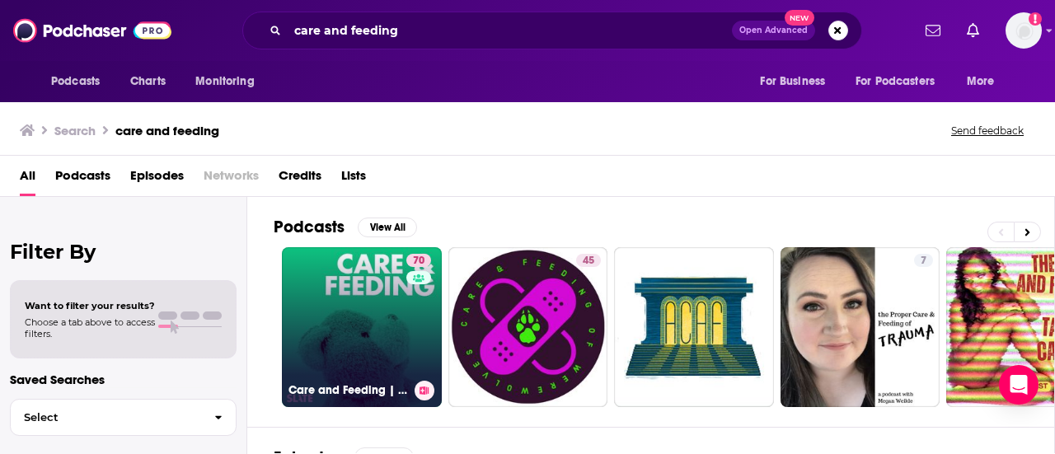
click at [373, 296] on link "70 Care and Feeding | Slate's parenting show" at bounding box center [362, 327] width 160 height 160
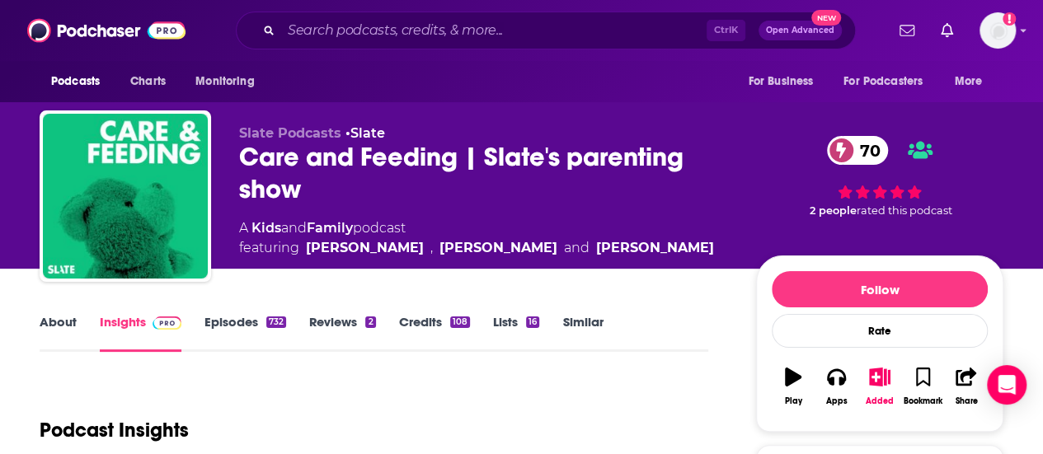
click at [55, 317] on link "About" at bounding box center [58, 333] width 37 height 38
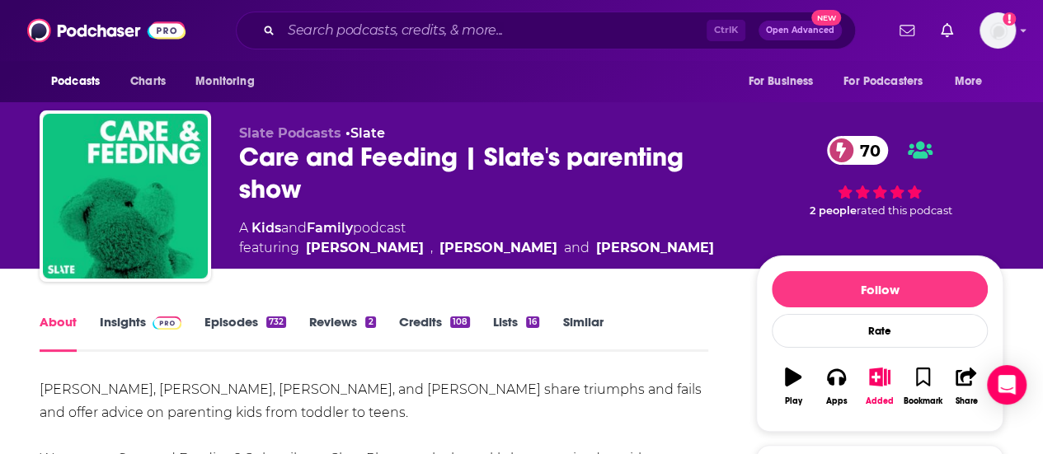
click at [128, 317] on link "Insights" at bounding box center [141, 333] width 82 height 38
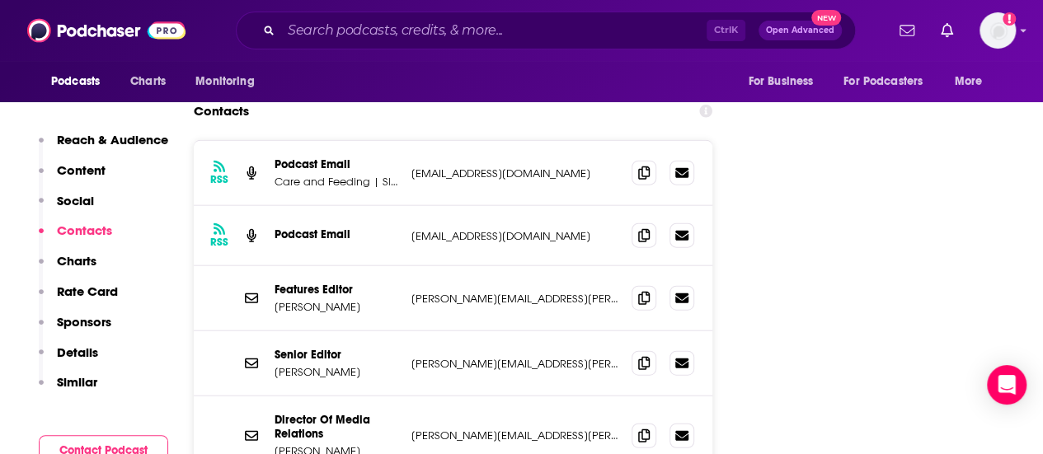
scroll to position [1841, 0]
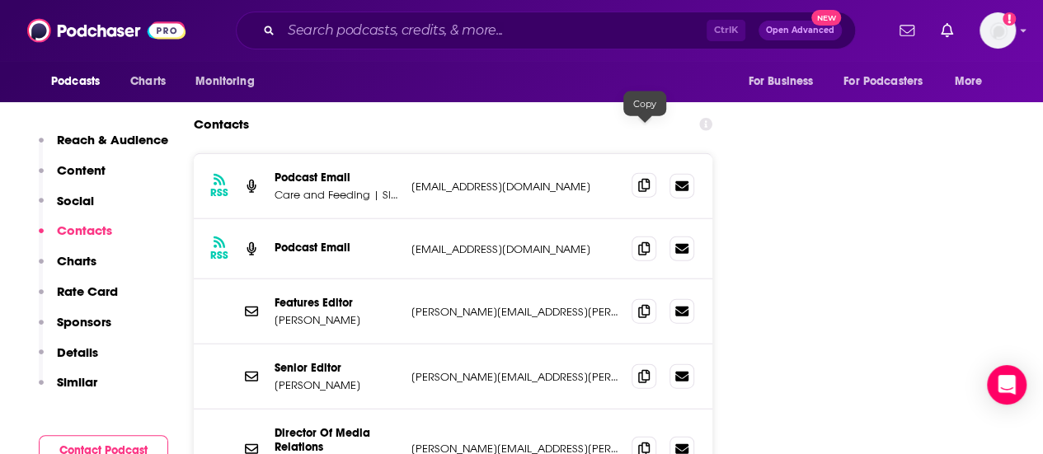
click at [644, 179] on icon at bounding box center [644, 185] width 12 height 13
click at [648, 241] on icon at bounding box center [644, 247] width 12 height 13
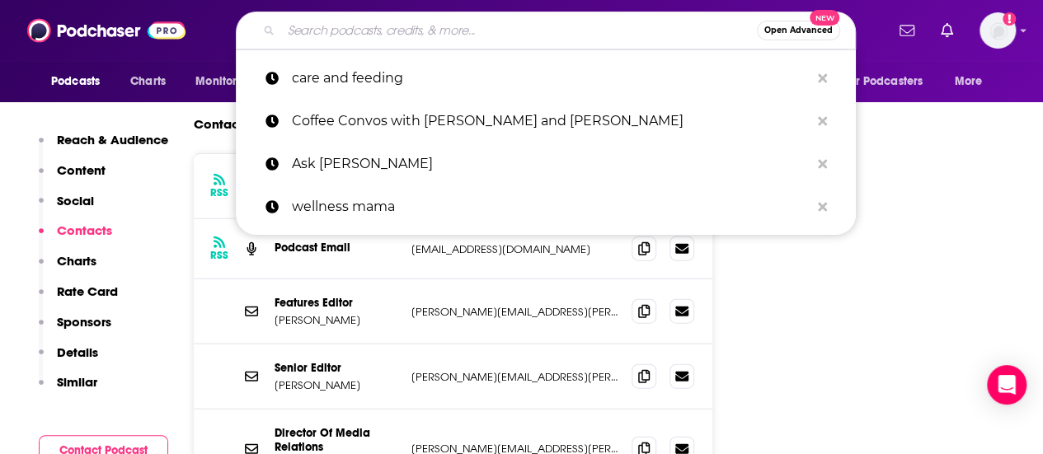
click at [501, 32] on input "Search podcasts, credits, & more..." at bounding box center [519, 30] width 476 height 26
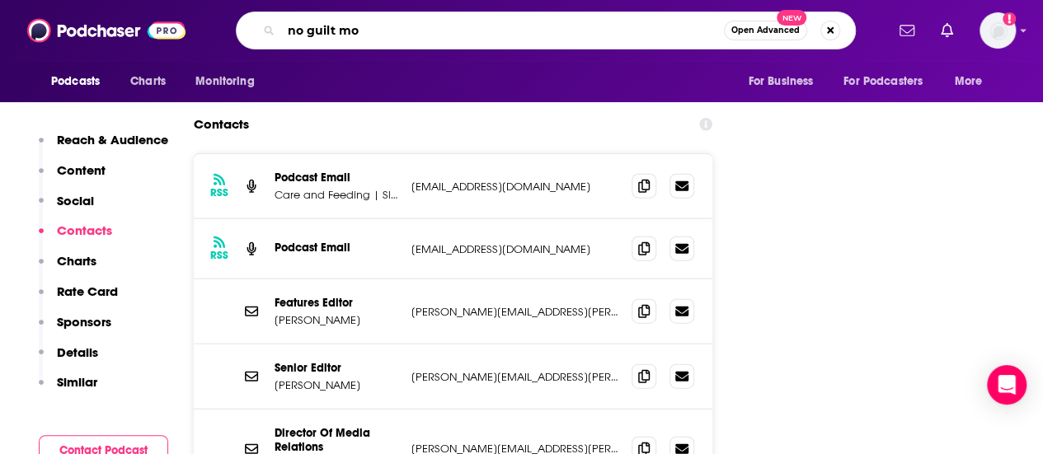
type input "no guilt mom"
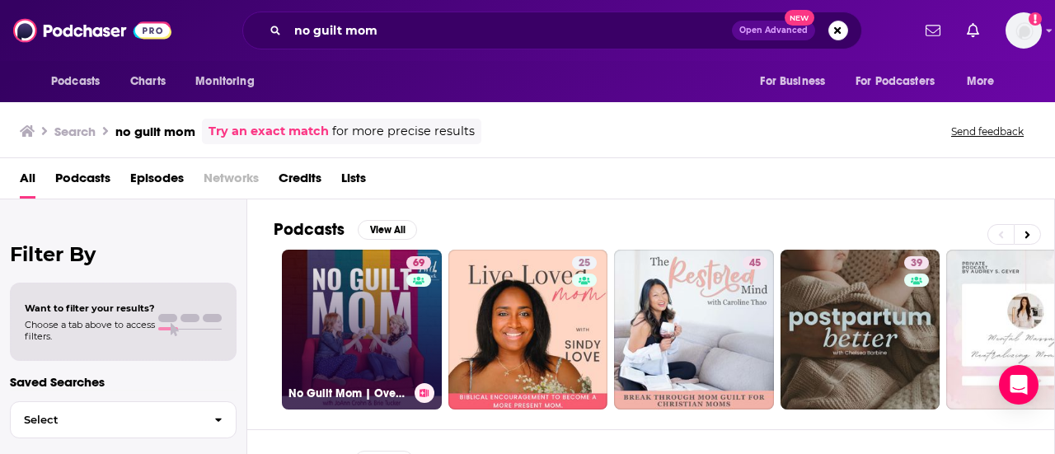
click at [358, 298] on link "69 No Guilt Mom | Overcoming Mom Guilt, Parenting Tips, & Self Care for Moms" at bounding box center [362, 330] width 160 height 160
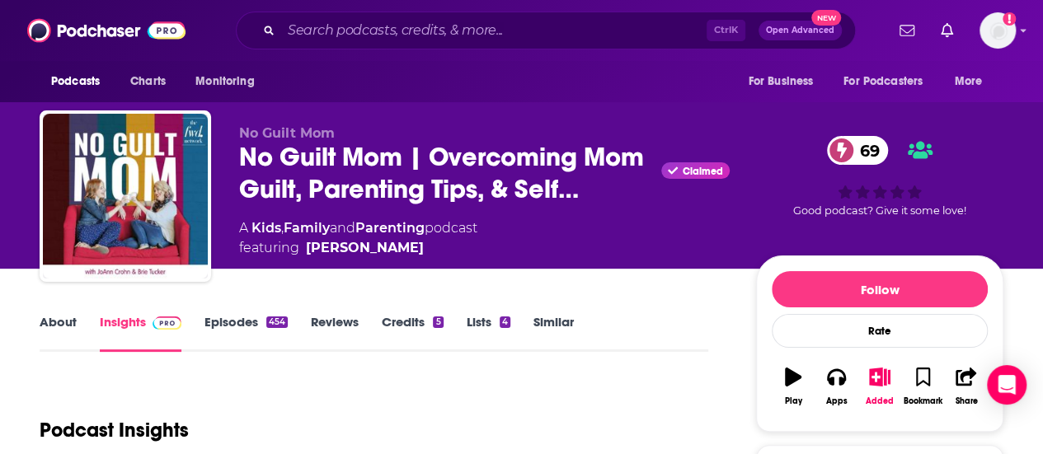
click at [62, 318] on link "About" at bounding box center [58, 333] width 37 height 38
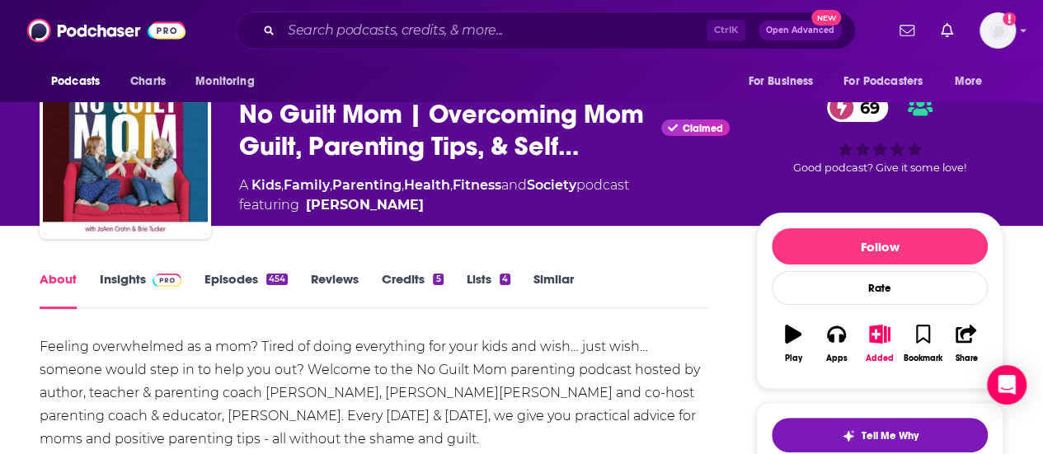
scroll to position [38, 0]
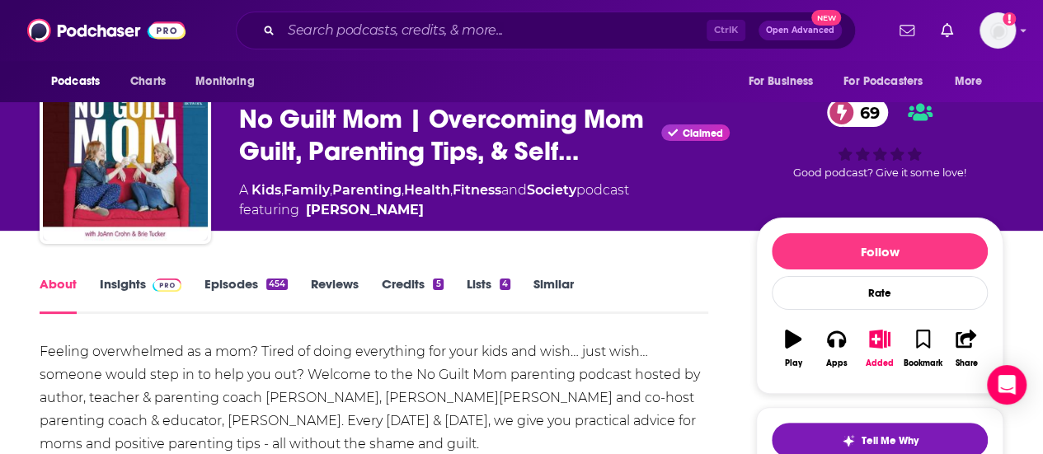
click at [122, 285] on link "Insights" at bounding box center [141, 295] width 82 height 38
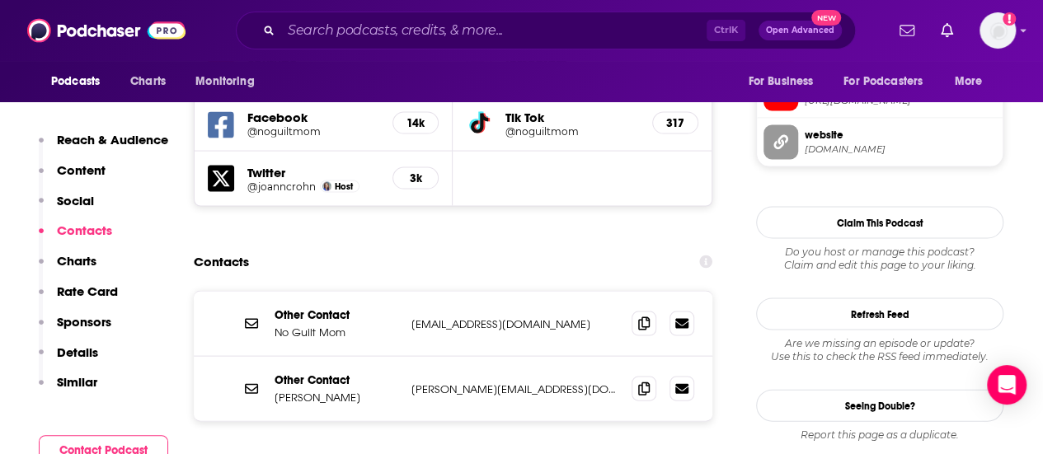
scroll to position [1598, 0]
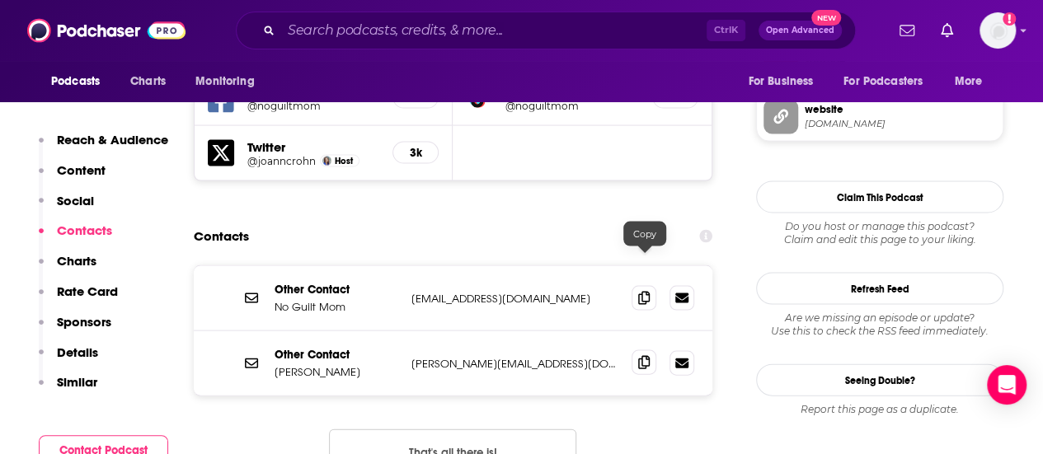
click at [644, 356] on icon at bounding box center [644, 362] width 12 height 13
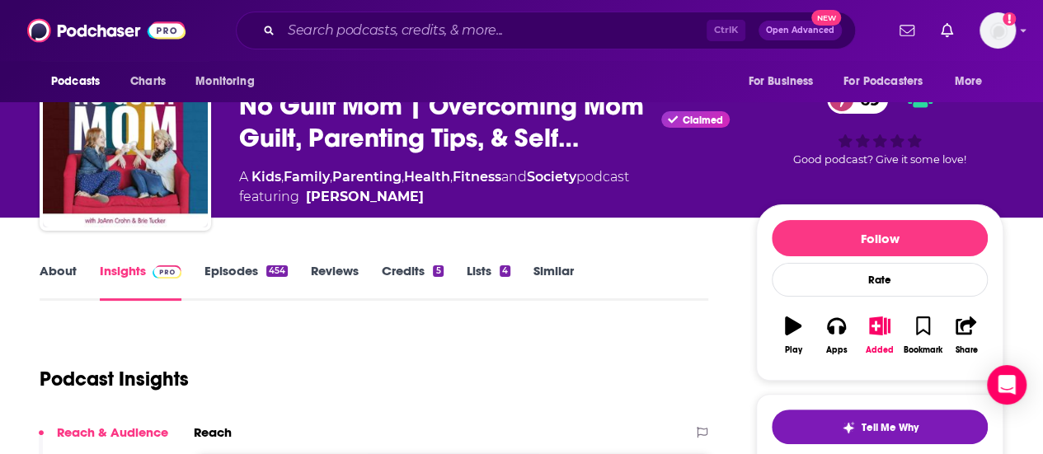
scroll to position [0, 0]
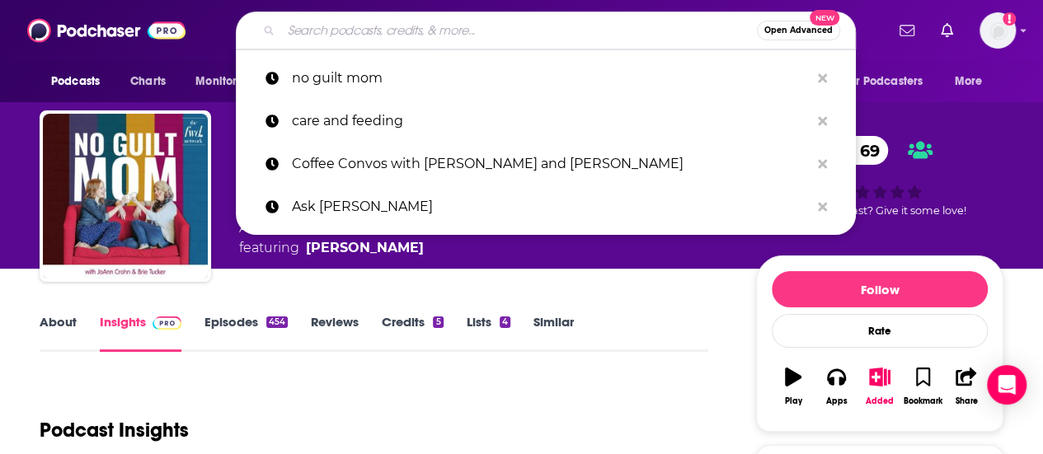
click at [493, 26] on input "Search podcasts, credits, & more..." at bounding box center [519, 30] width 476 height 26
paste input "The Mother Like A Boss Podcast"
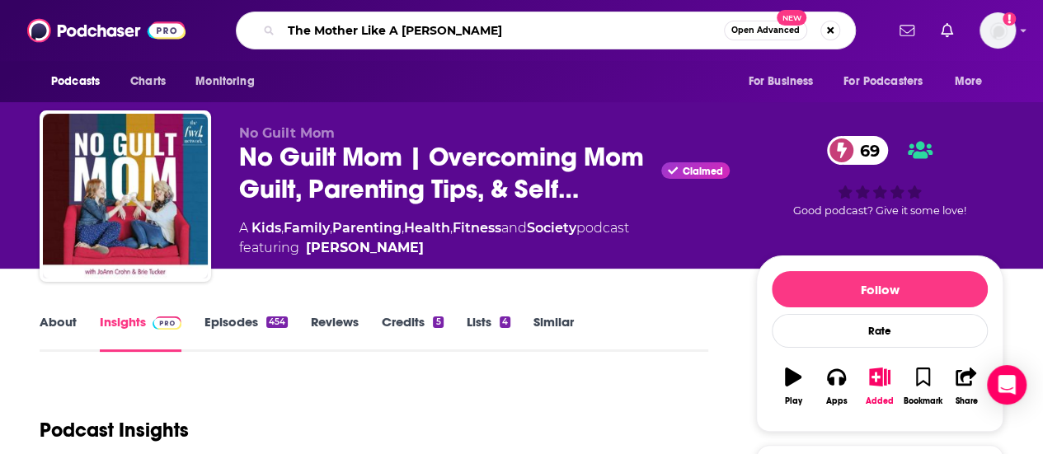
type input "The Mother Like A Boss"
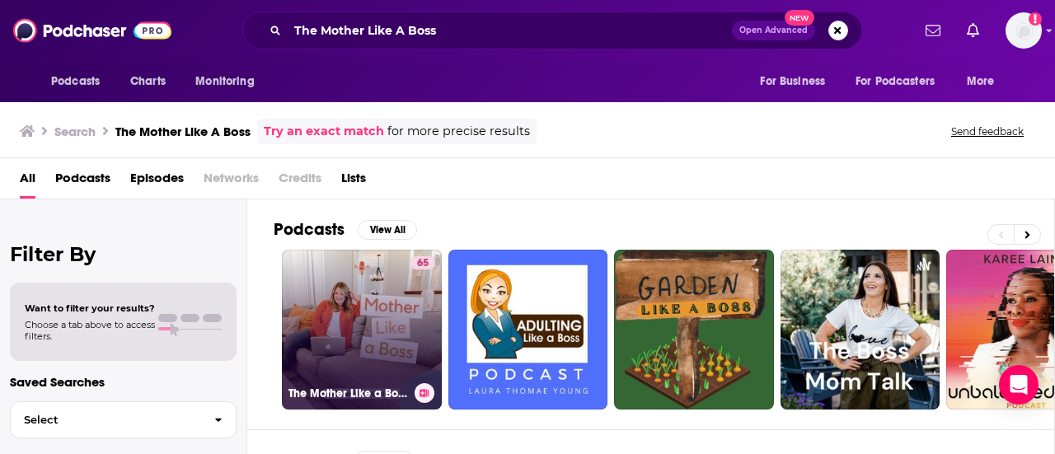
click at [391, 314] on link "65 The Mother Like a Boss Podcast" at bounding box center [362, 330] width 160 height 160
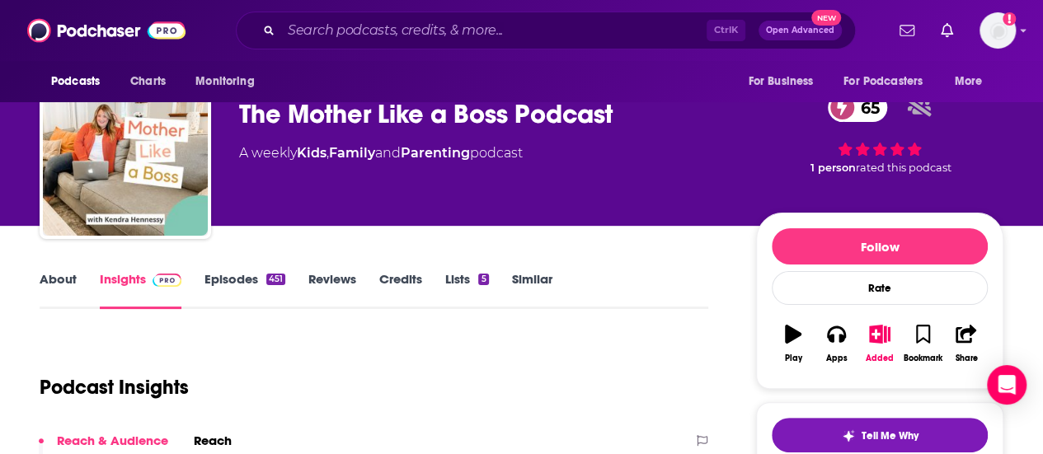
scroll to position [55, 0]
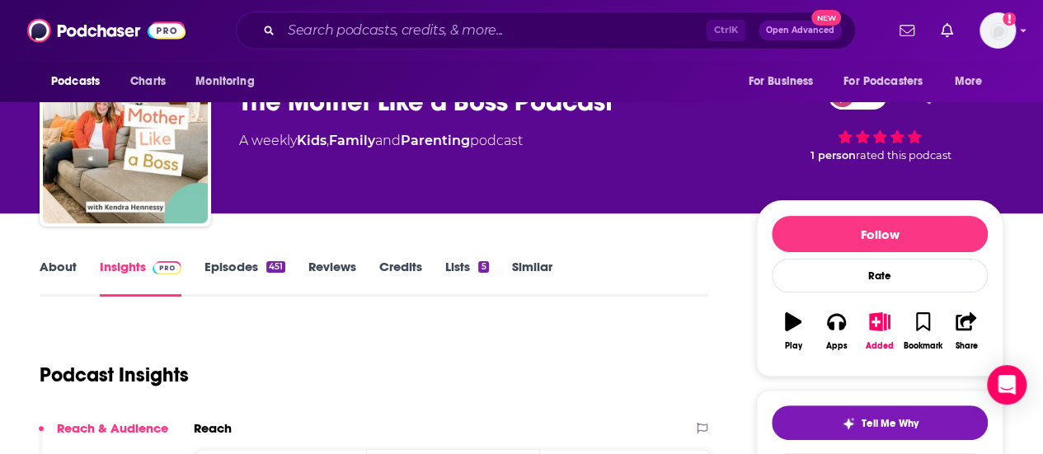
click at [69, 268] on link "About" at bounding box center [58, 278] width 37 height 38
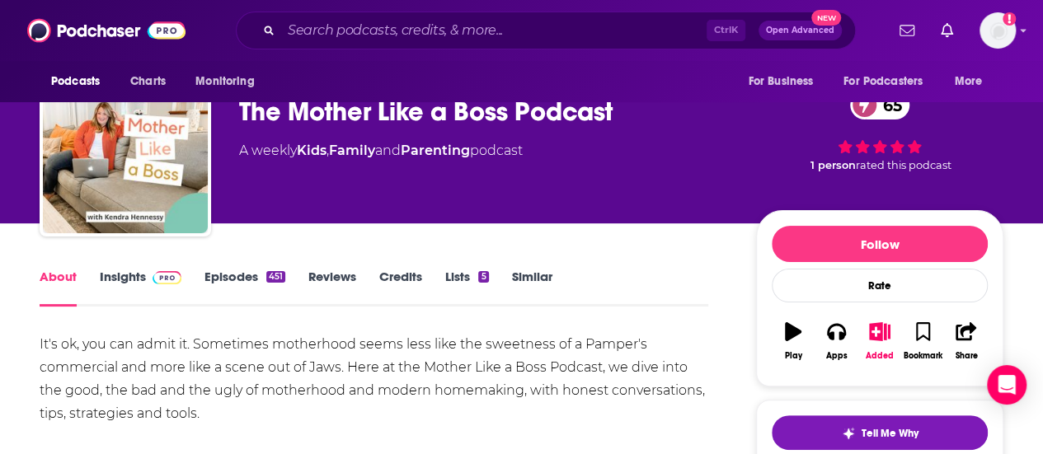
scroll to position [20, 0]
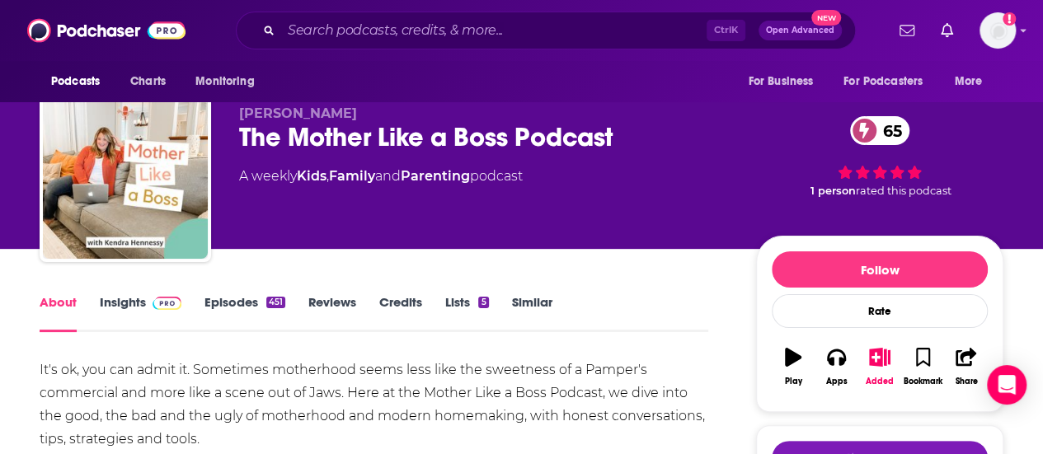
click at [132, 307] on link "Insights" at bounding box center [141, 313] width 82 height 38
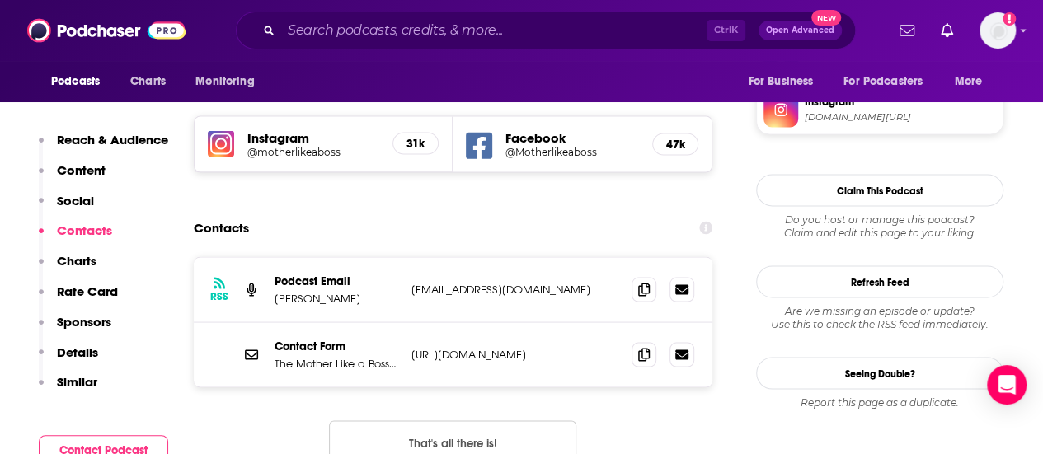
scroll to position [1343, 0]
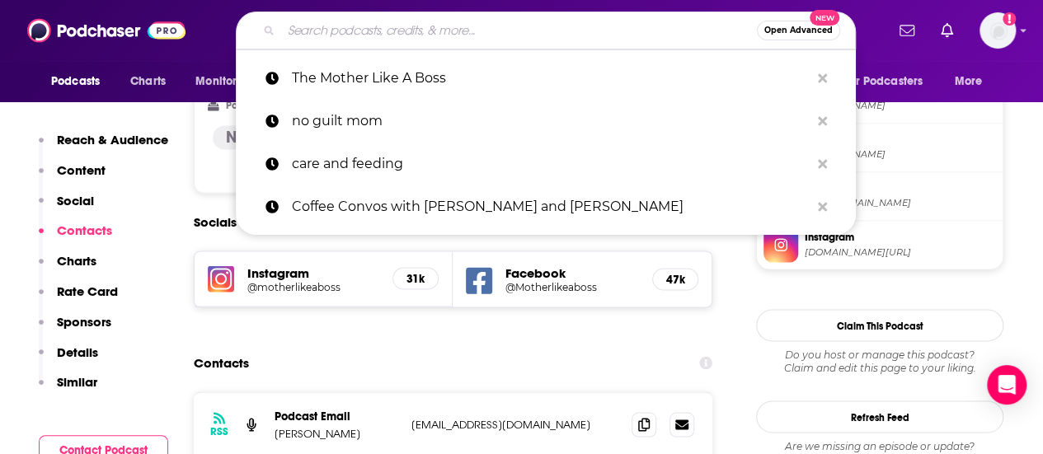
click at [565, 28] on input "Search podcasts, credits, & more..." at bounding box center [519, 30] width 476 height 26
paste input "How Not to Screw Up Your Kids"
type input "How Not to Screw Up Your Kids"
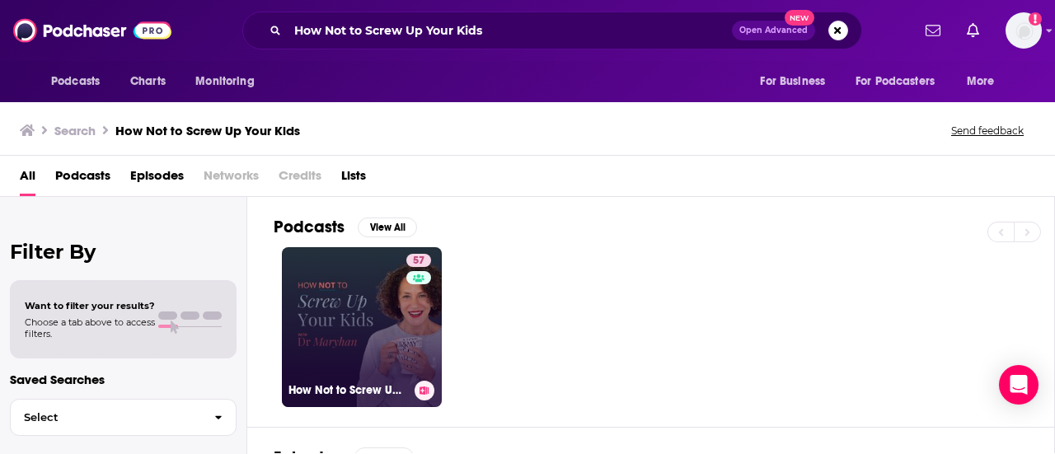
click at [373, 298] on link "57 How Not to Screw Up Your Kids" at bounding box center [362, 327] width 160 height 160
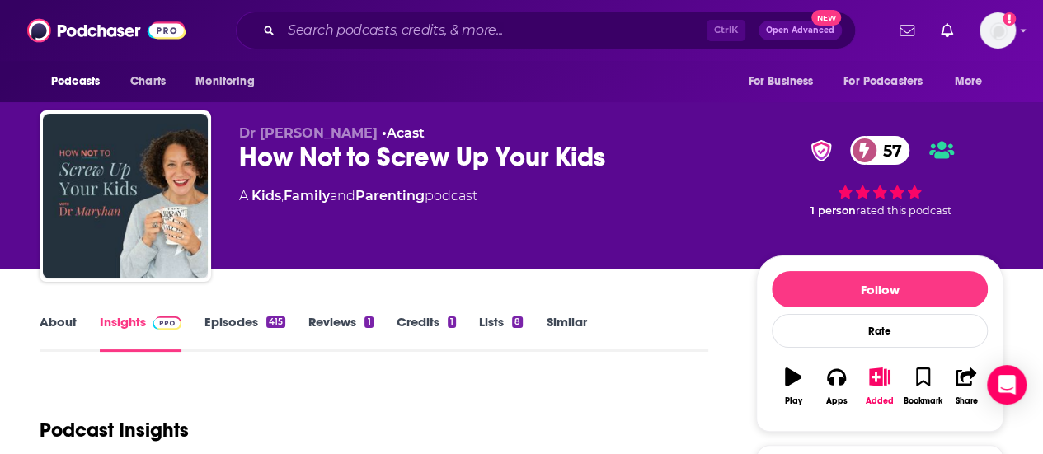
click at [66, 317] on link "About" at bounding box center [58, 333] width 37 height 38
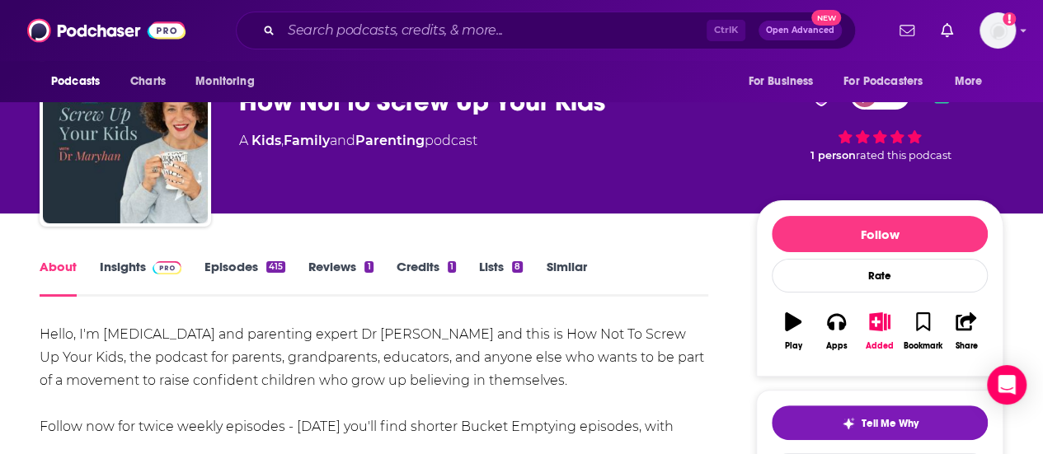
scroll to position [48, 0]
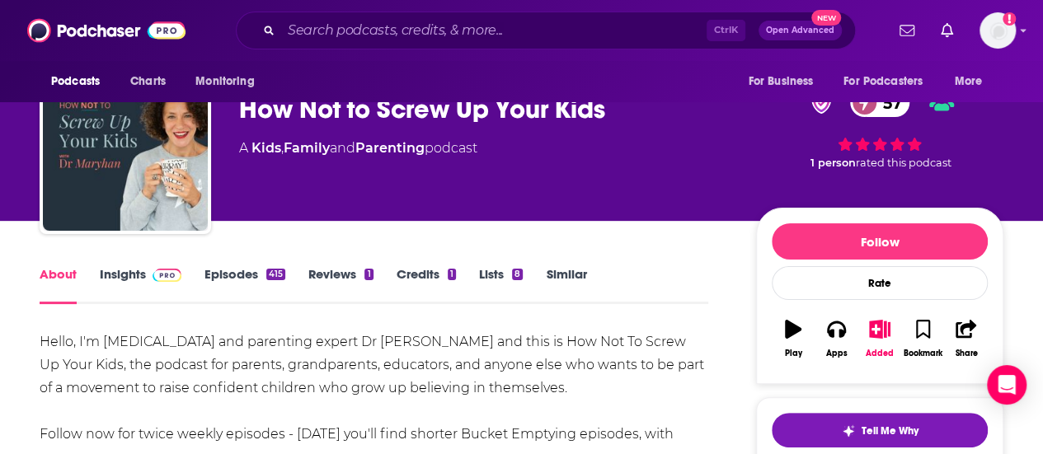
click at [122, 278] on link "Insights" at bounding box center [141, 285] width 82 height 38
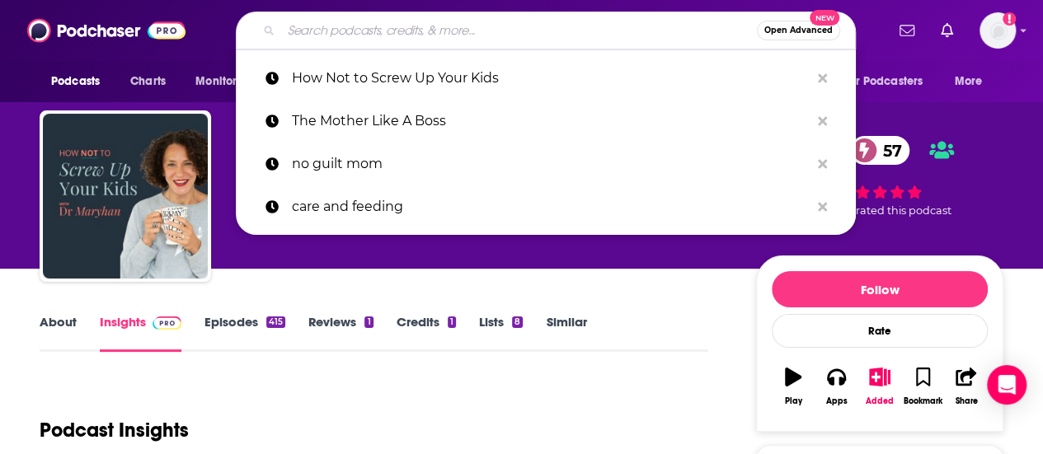
click at [549, 22] on input "Search podcasts, credits, & more..." at bounding box center [519, 30] width 476 height 26
paste input "Bad on Paper"
type input "Bad on Paper"
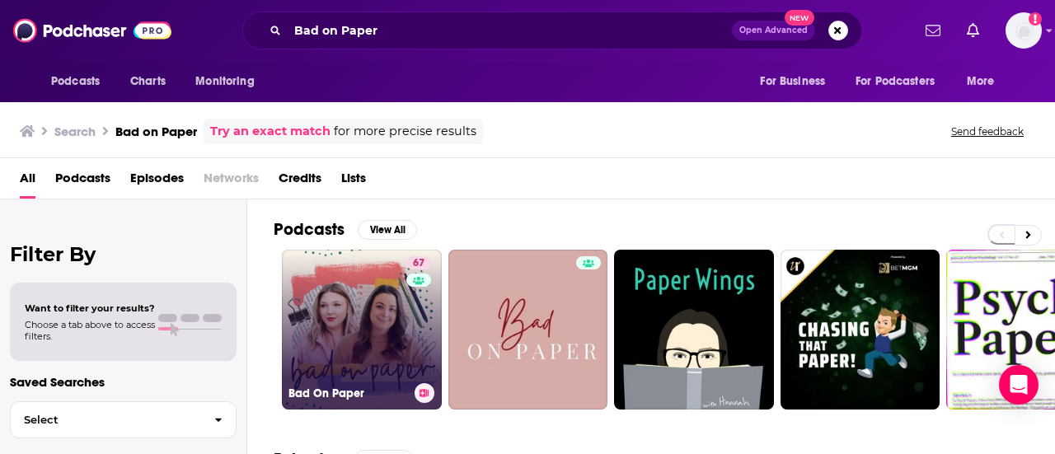
click at [371, 294] on link "67 Bad On Paper" at bounding box center [362, 330] width 160 height 160
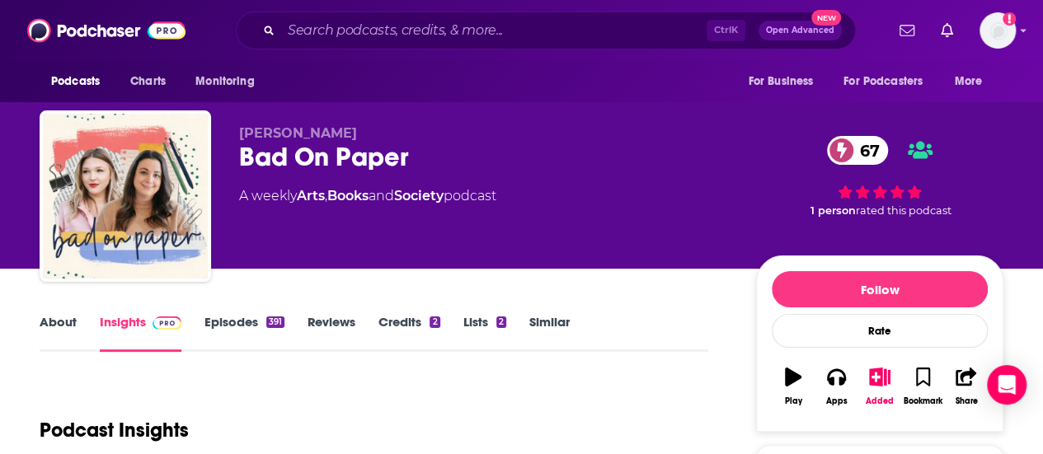
click at [62, 321] on link "About" at bounding box center [58, 333] width 37 height 38
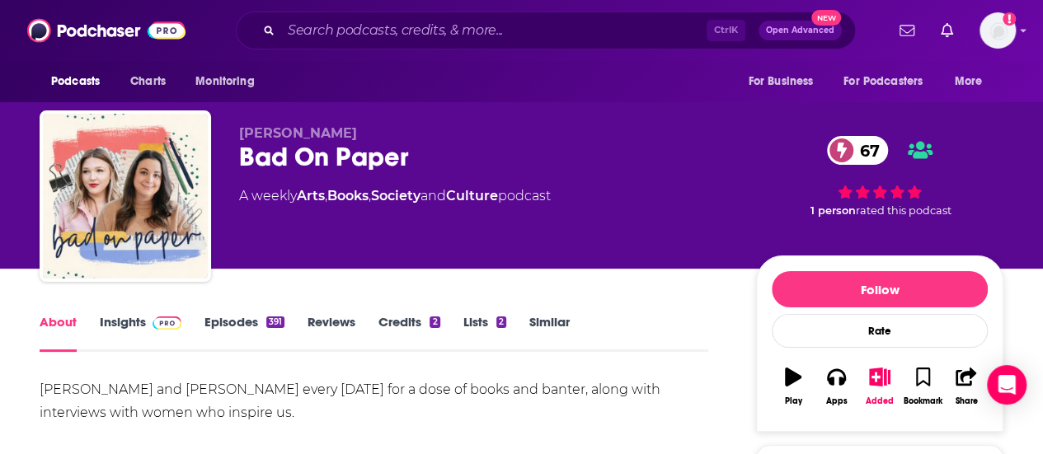
click at [126, 318] on link "Insights" at bounding box center [141, 333] width 82 height 38
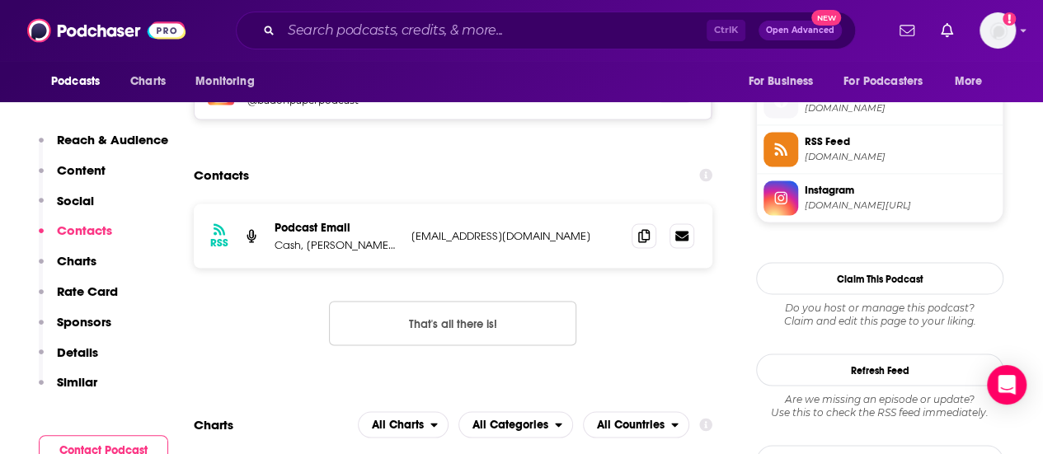
scroll to position [1498, 0]
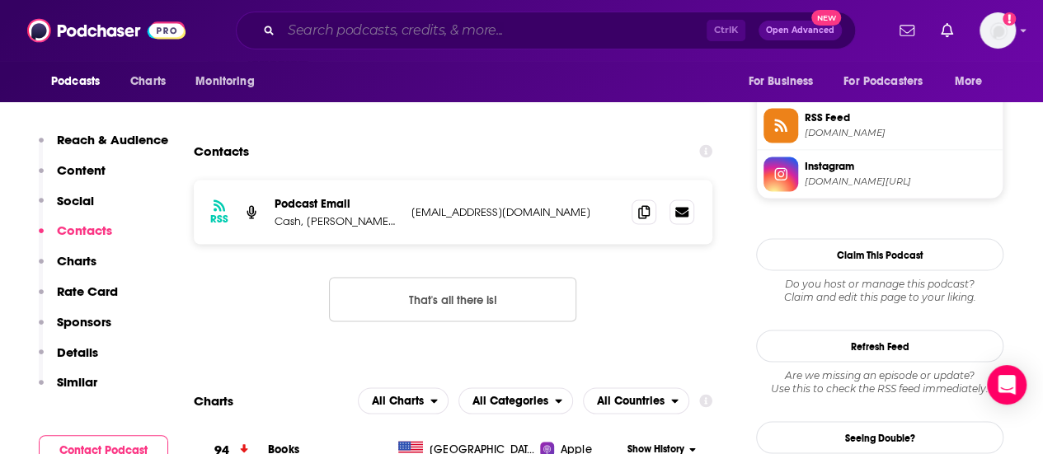
click at [591, 35] on input "Search podcasts, credits, & more..." at bounding box center [493, 30] width 425 height 26
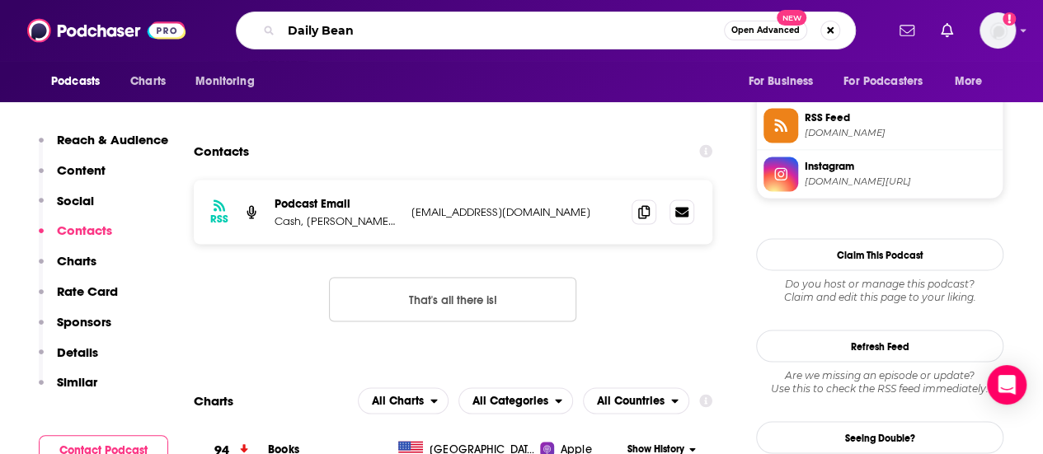
type input "Daily Beans"
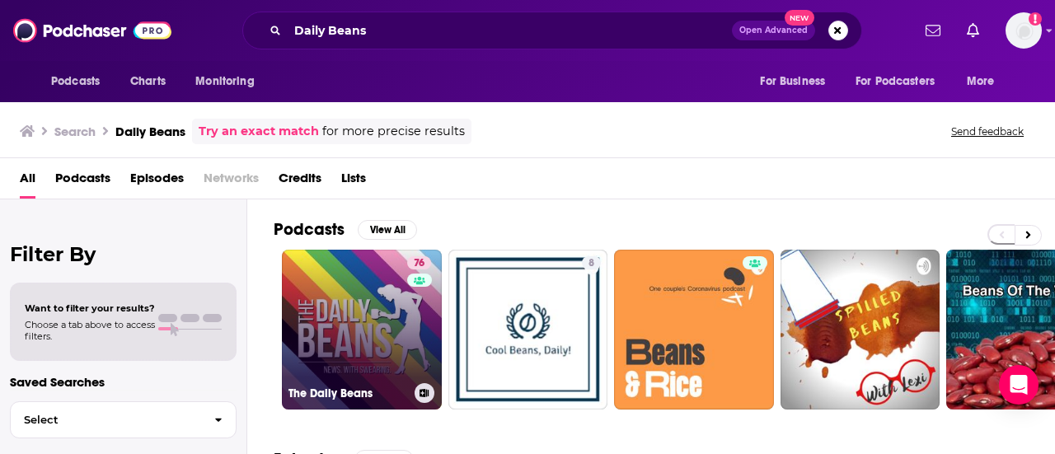
click at [350, 284] on link "76 The Daily Beans" at bounding box center [362, 330] width 160 height 160
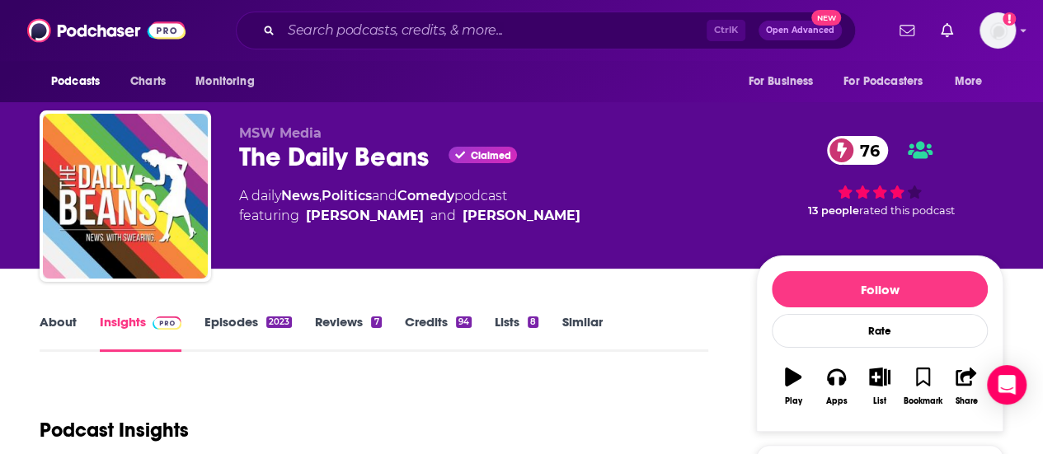
click at [60, 319] on link "About" at bounding box center [58, 333] width 37 height 38
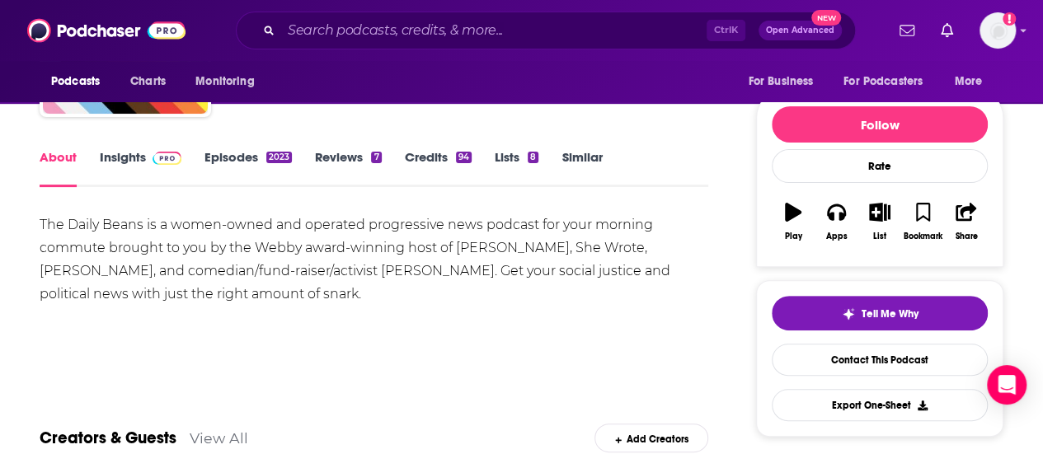
scroll to position [168, 0]
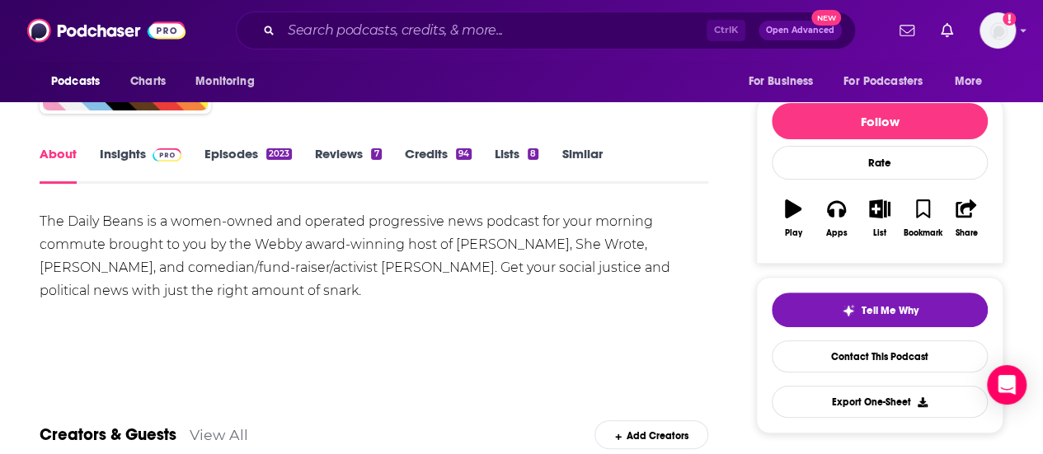
click at [130, 157] on link "Insights" at bounding box center [141, 165] width 82 height 38
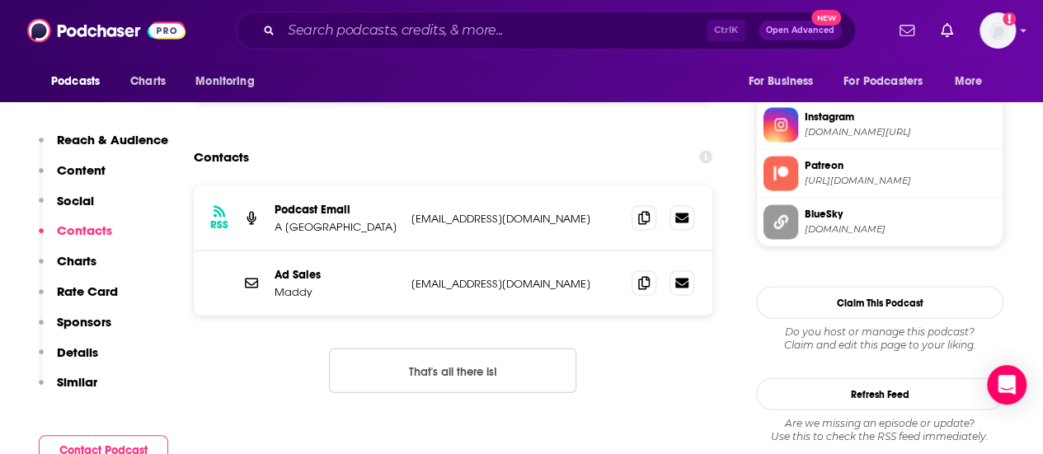
scroll to position [1629, 0]
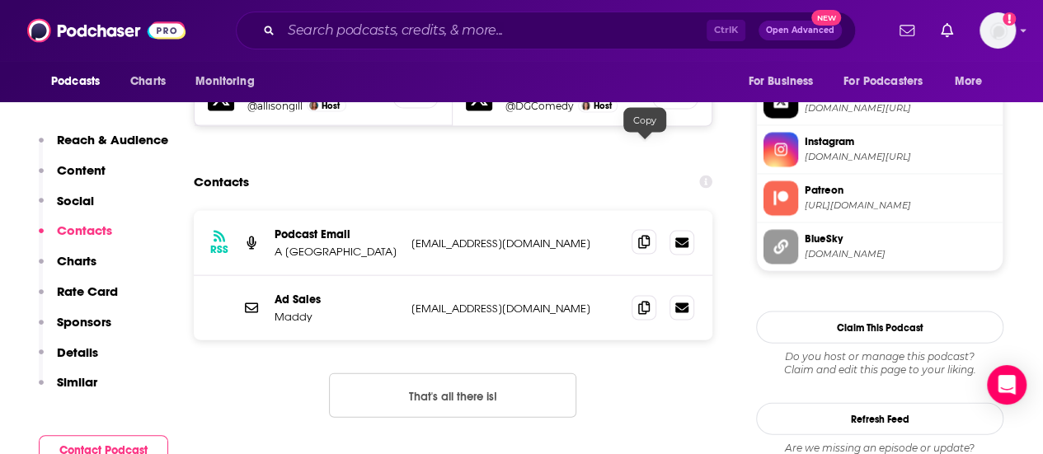
click at [649, 236] on icon at bounding box center [644, 242] width 12 height 13
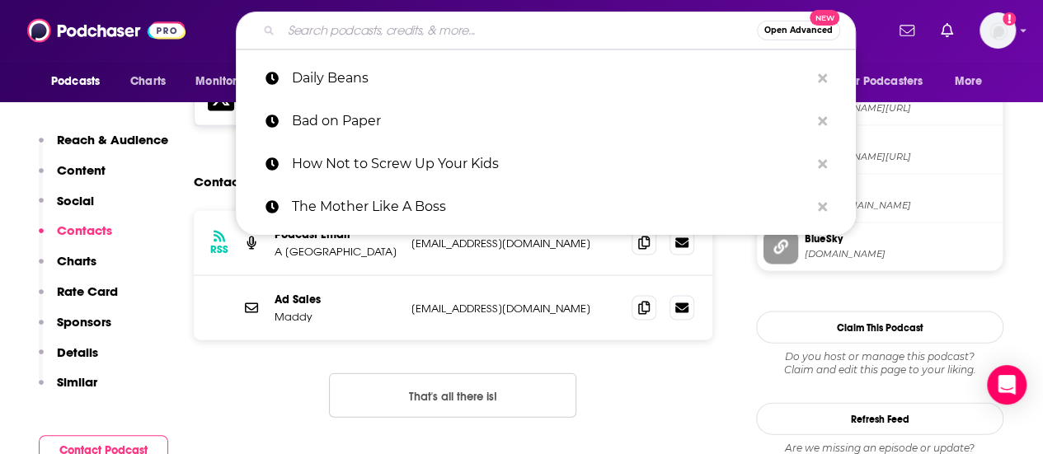
click at [607, 34] on input "Search podcasts, credits, & more..." at bounding box center [519, 30] width 476 height 26
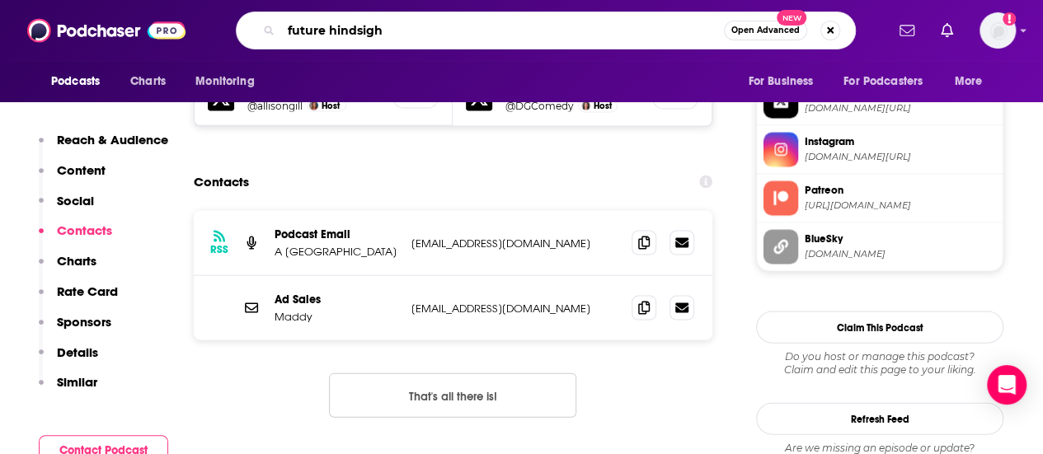
type input "future hindsight"
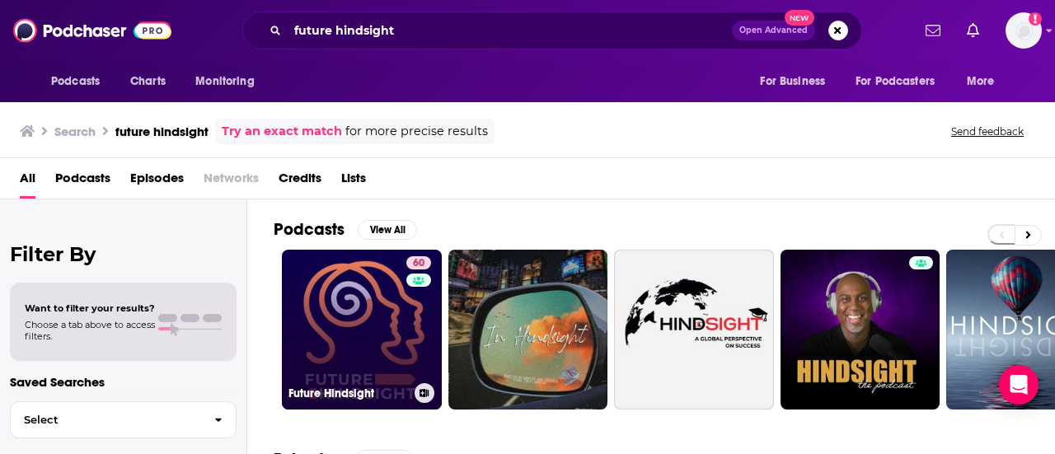
click at [359, 288] on link "60 Future Hindsight" at bounding box center [362, 330] width 160 height 160
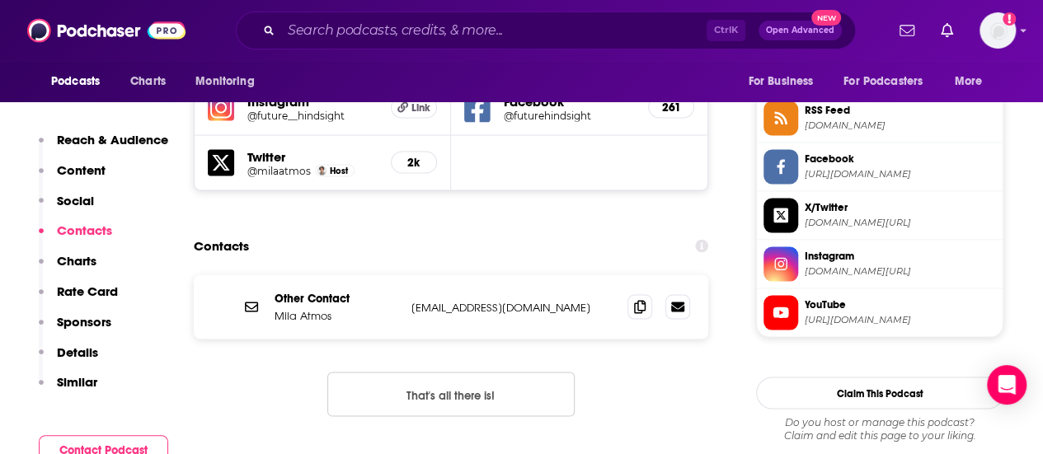
scroll to position [1553, 0]
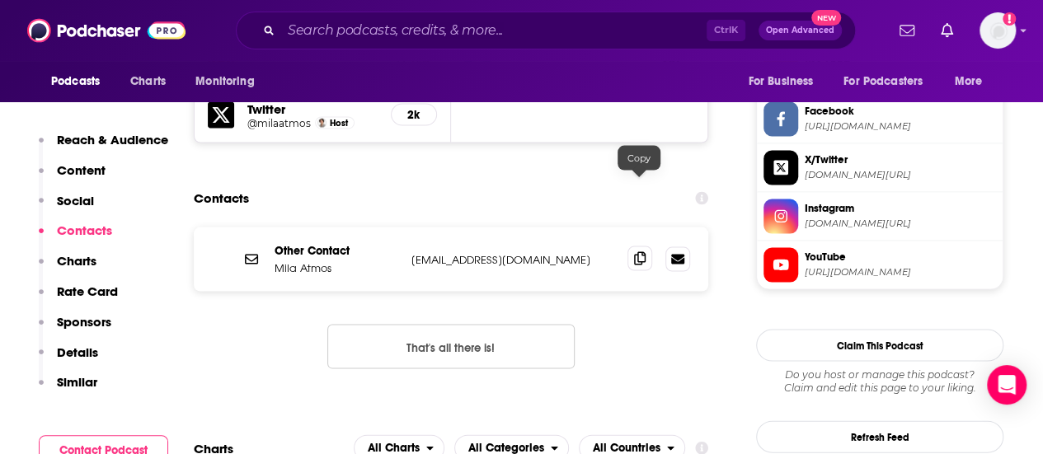
click at [637, 251] on icon at bounding box center [640, 257] width 12 height 13
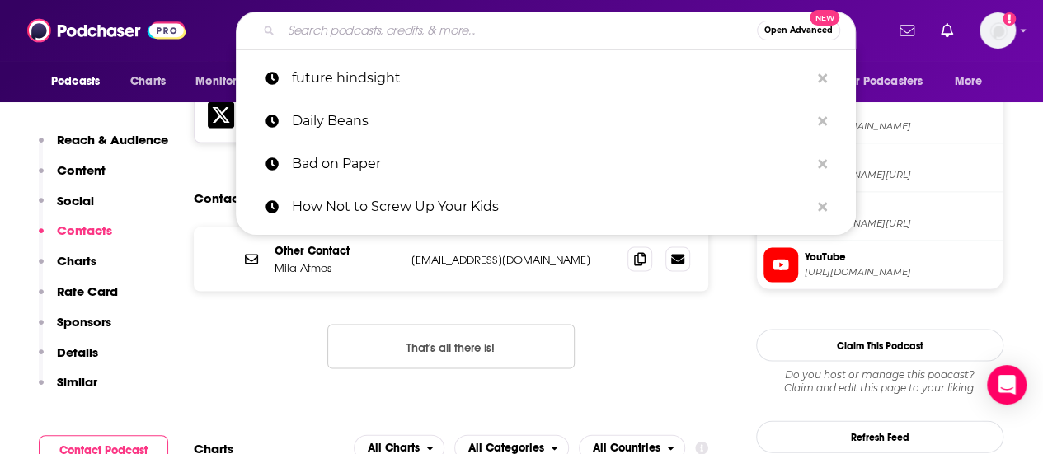
click at [457, 29] on input "Search podcasts, credits, & more..." at bounding box center [519, 30] width 476 height 26
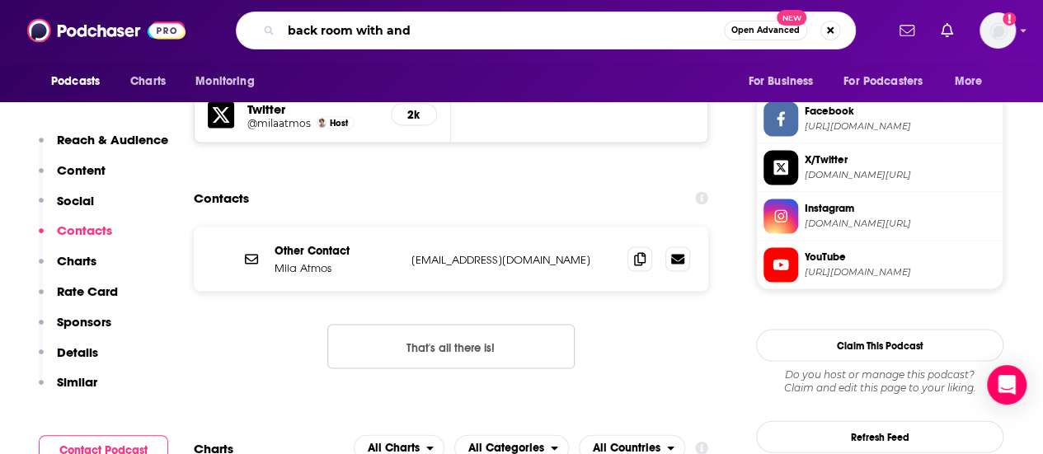
type input "back room with andy"
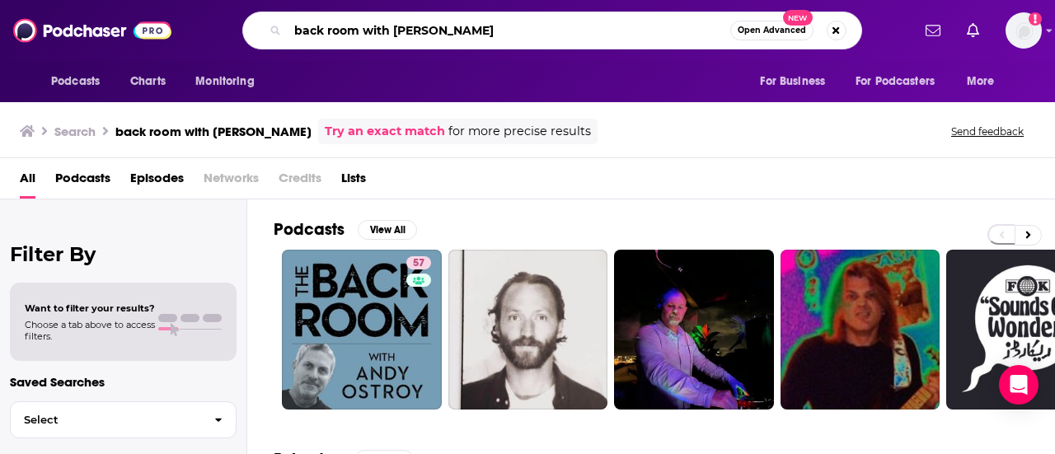
click at [489, 32] on input "back room with andy" at bounding box center [509, 30] width 443 height 26
type input "b"
type input "soft white underbelly"
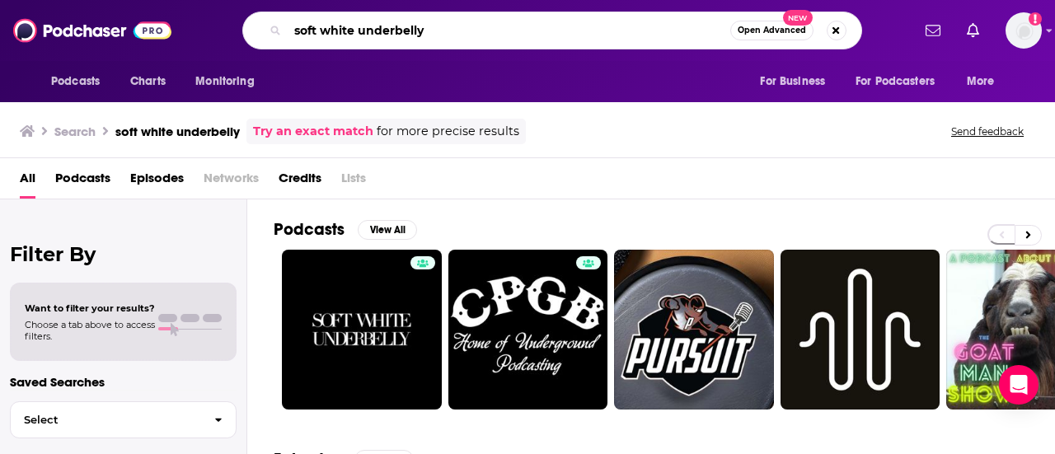
drag, startPoint x: 454, startPoint y: 26, endPoint x: 270, endPoint y: 26, distance: 183.8
click at [270, 26] on div "soft white underbelly Open Advanced New" at bounding box center [552, 31] width 620 height 38
type input "jason fitzgerald"
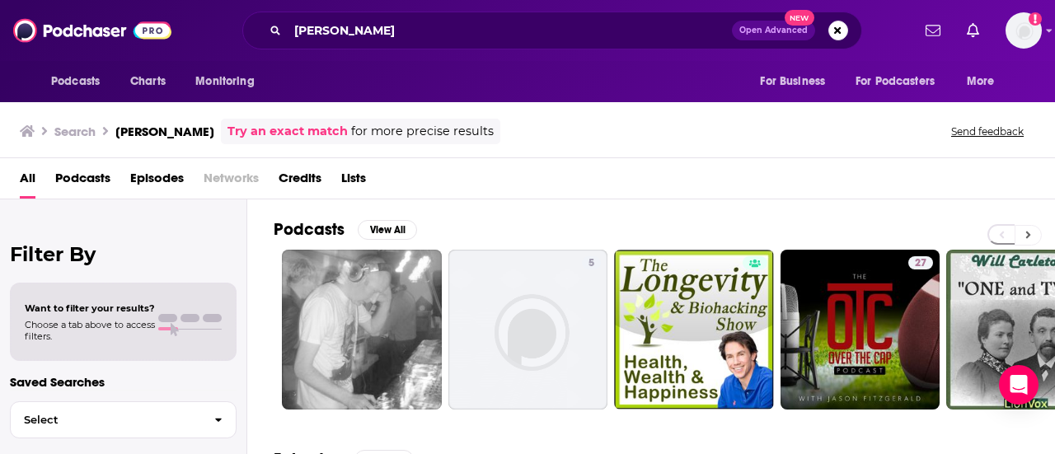
click at [1025, 229] on icon at bounding box center [1028, 235] width 6 height 12
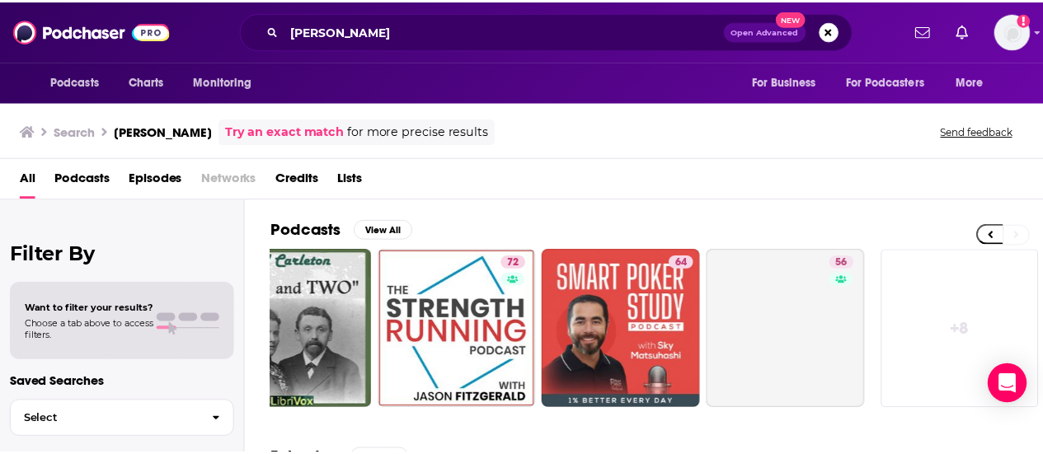
scroll to position [0, 732]
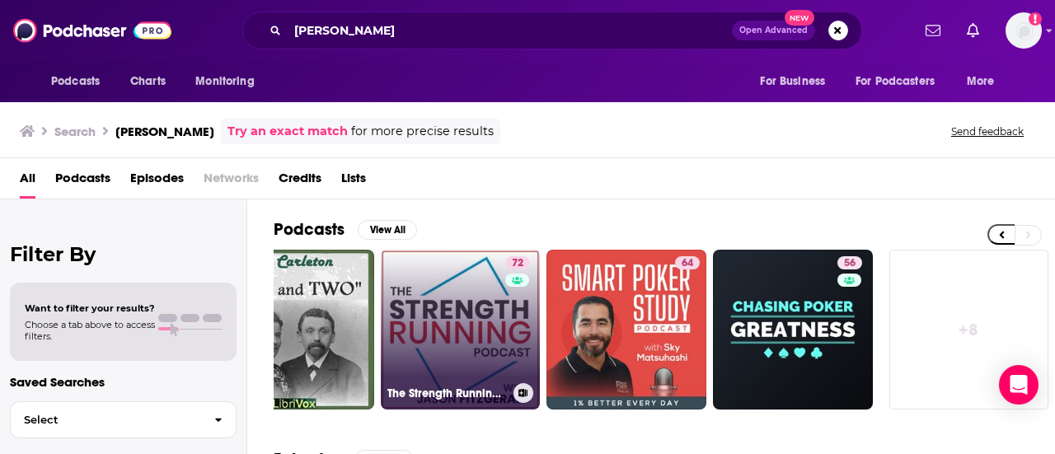
click at [508, 312] on div "72" at bounding box center [519, 319] width 29 height 127
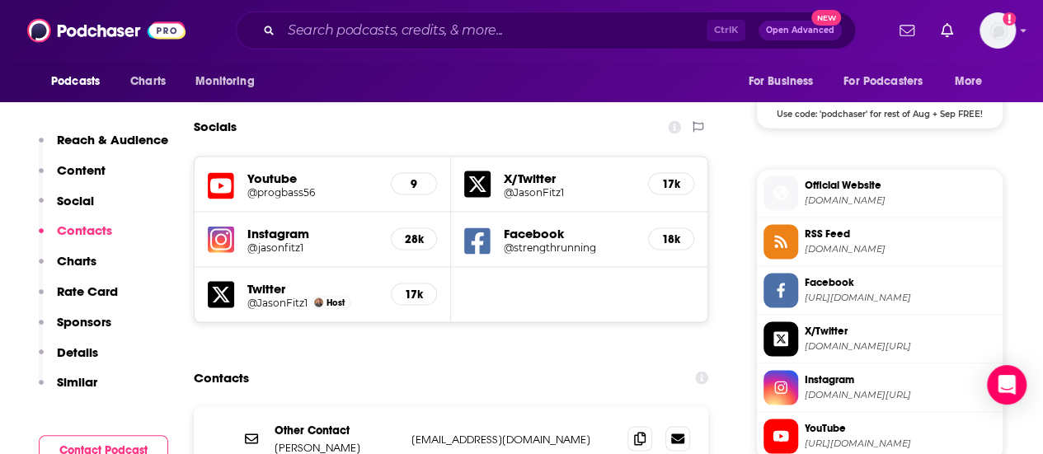
scroll to position [1418, 0]
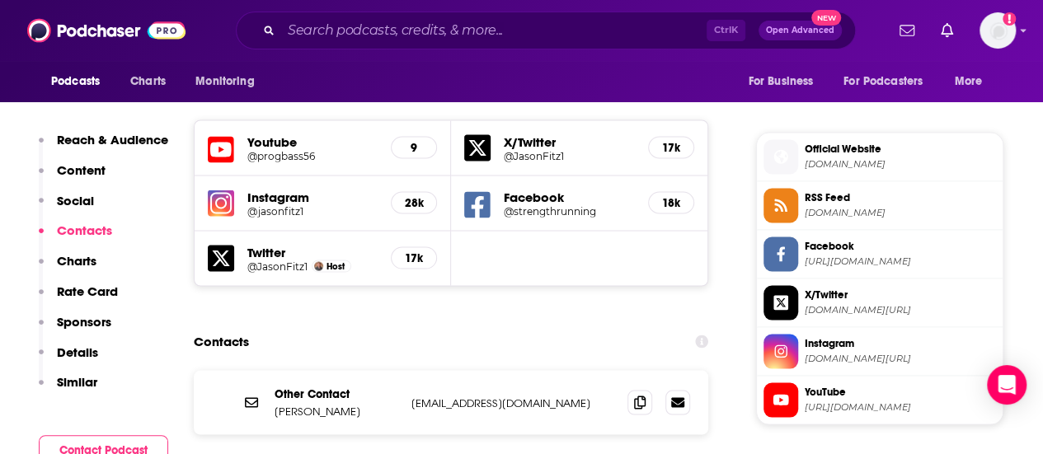
click at [851, 157] on span "strengthrunning.com" at bounding box center [899, 163] width 191 height 12
